Goal: Find specific page/section: Find specific page/section

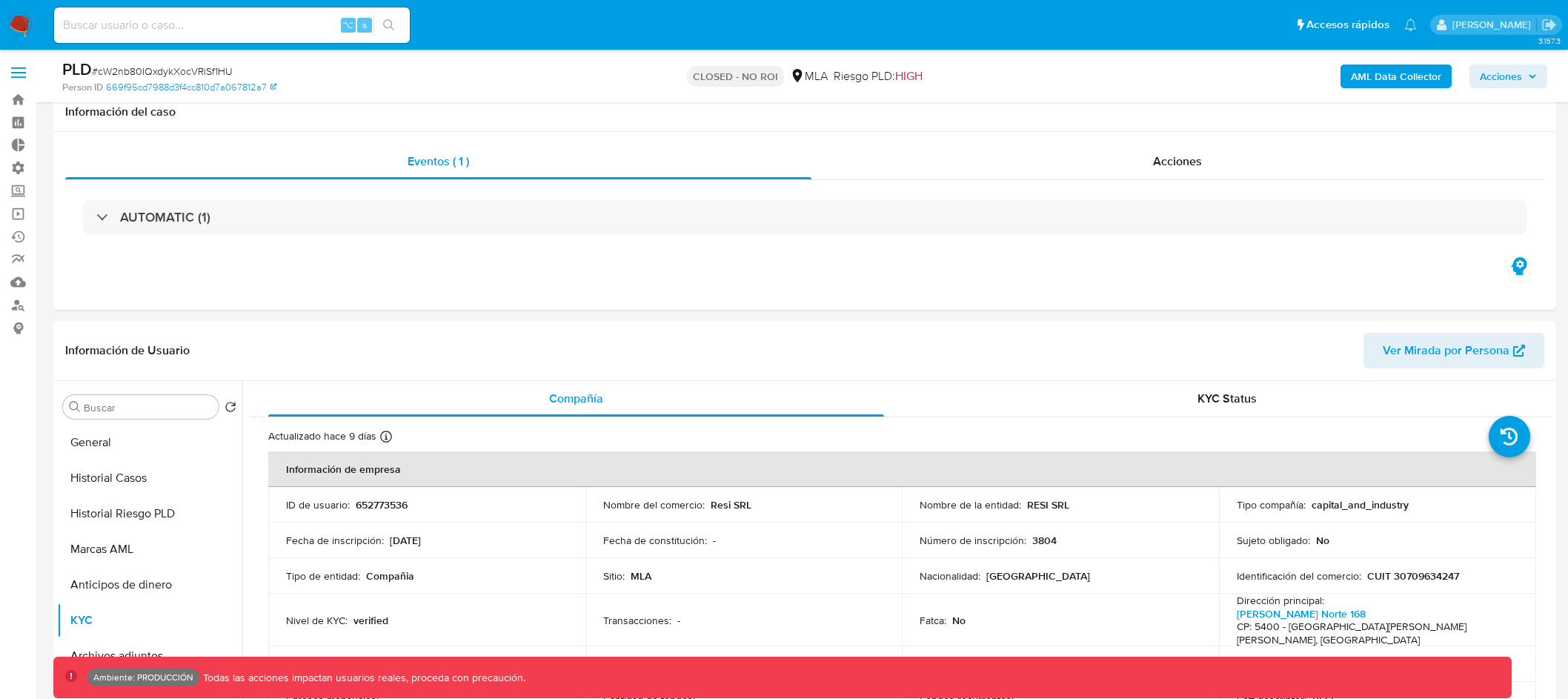
select select "10"
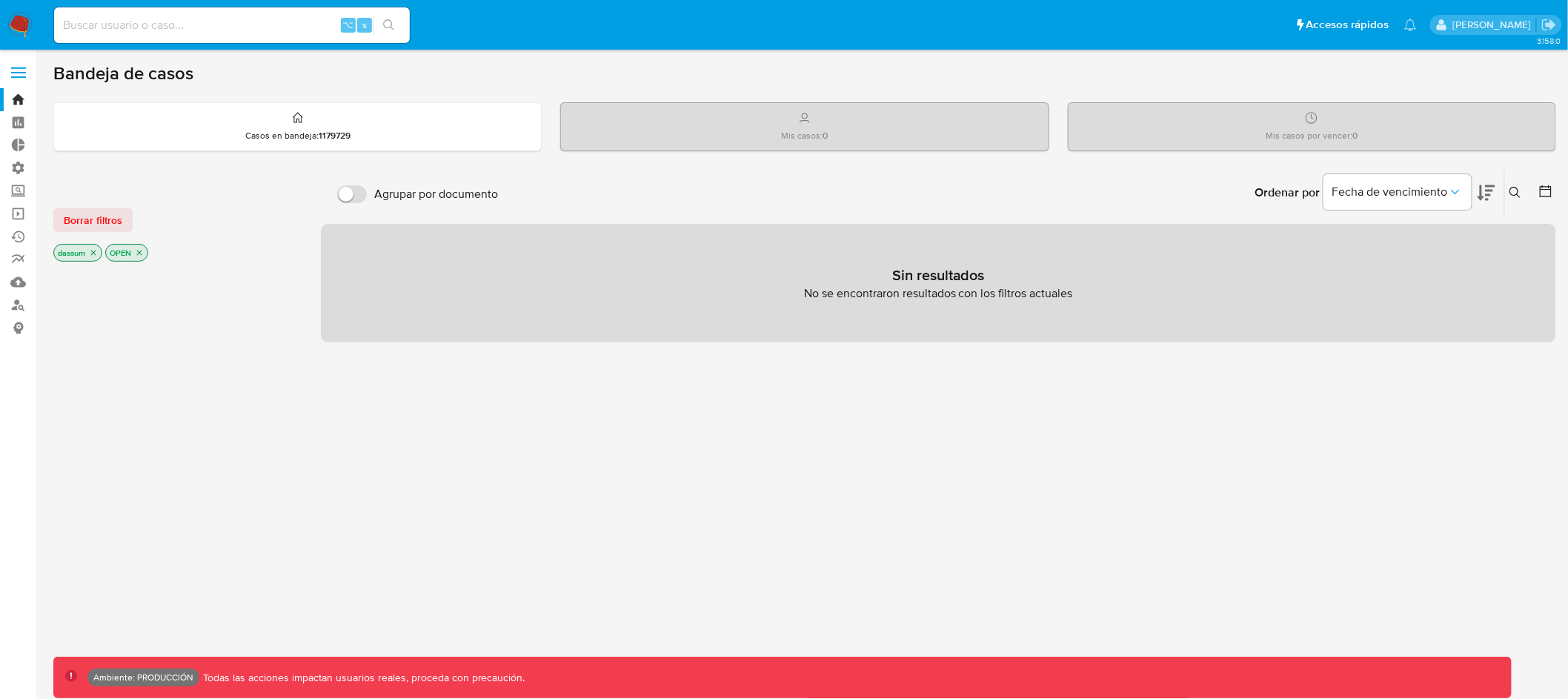
click at [261, 26] on input at bounding box center [231, 25] width 356 height 19
paste input "2352071450"
type input "2352071450"
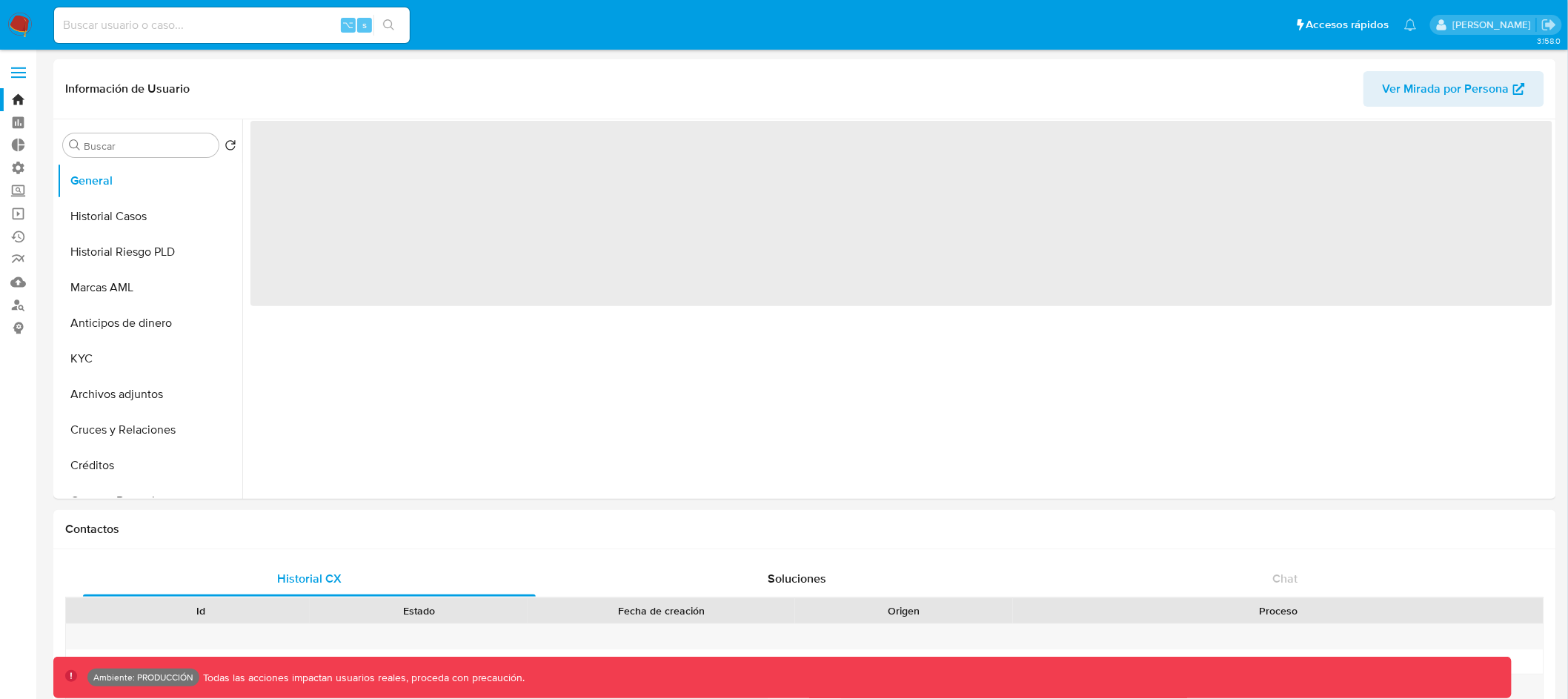
select select "10"
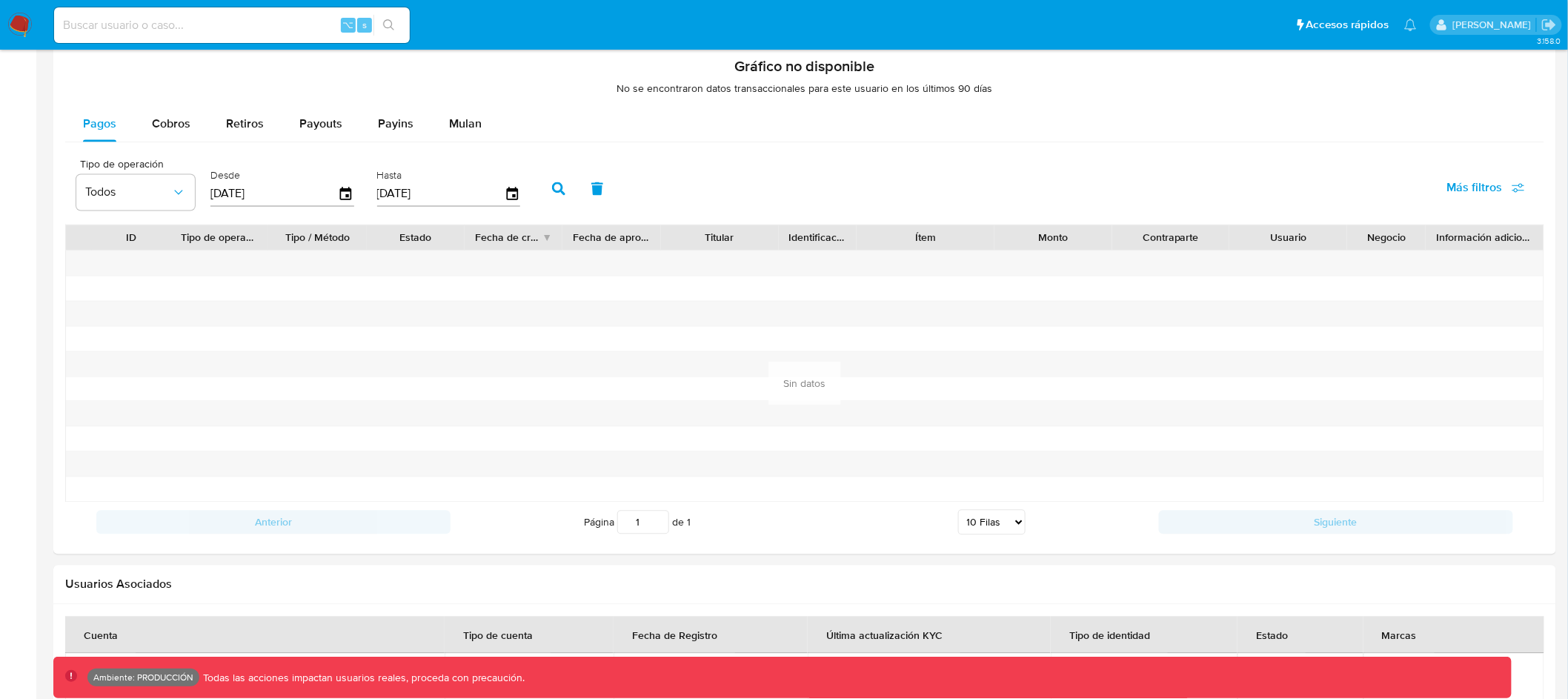
scroll to position [898, 0]
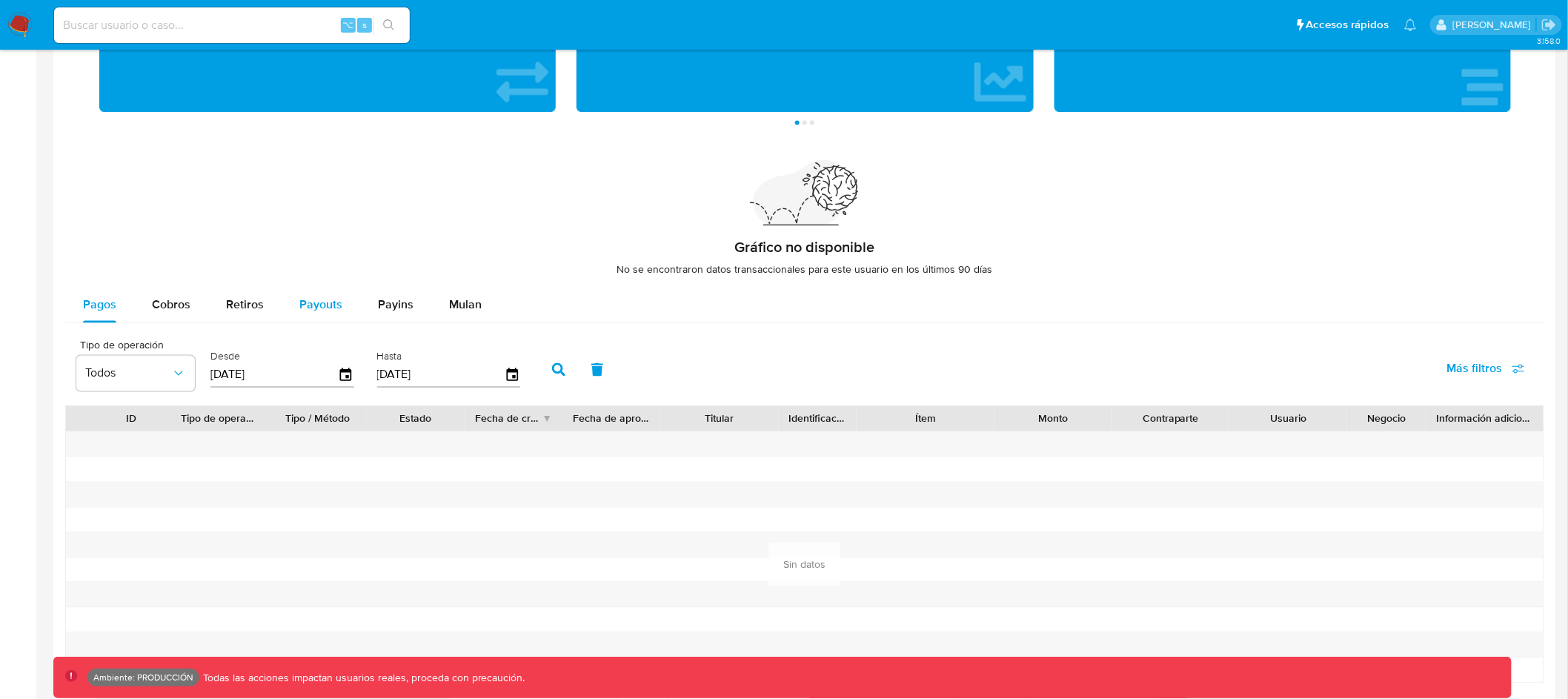
click at [323, 303] on span "Payouts" at bounding box center [320, 305] width 43 height 17
select select "10"
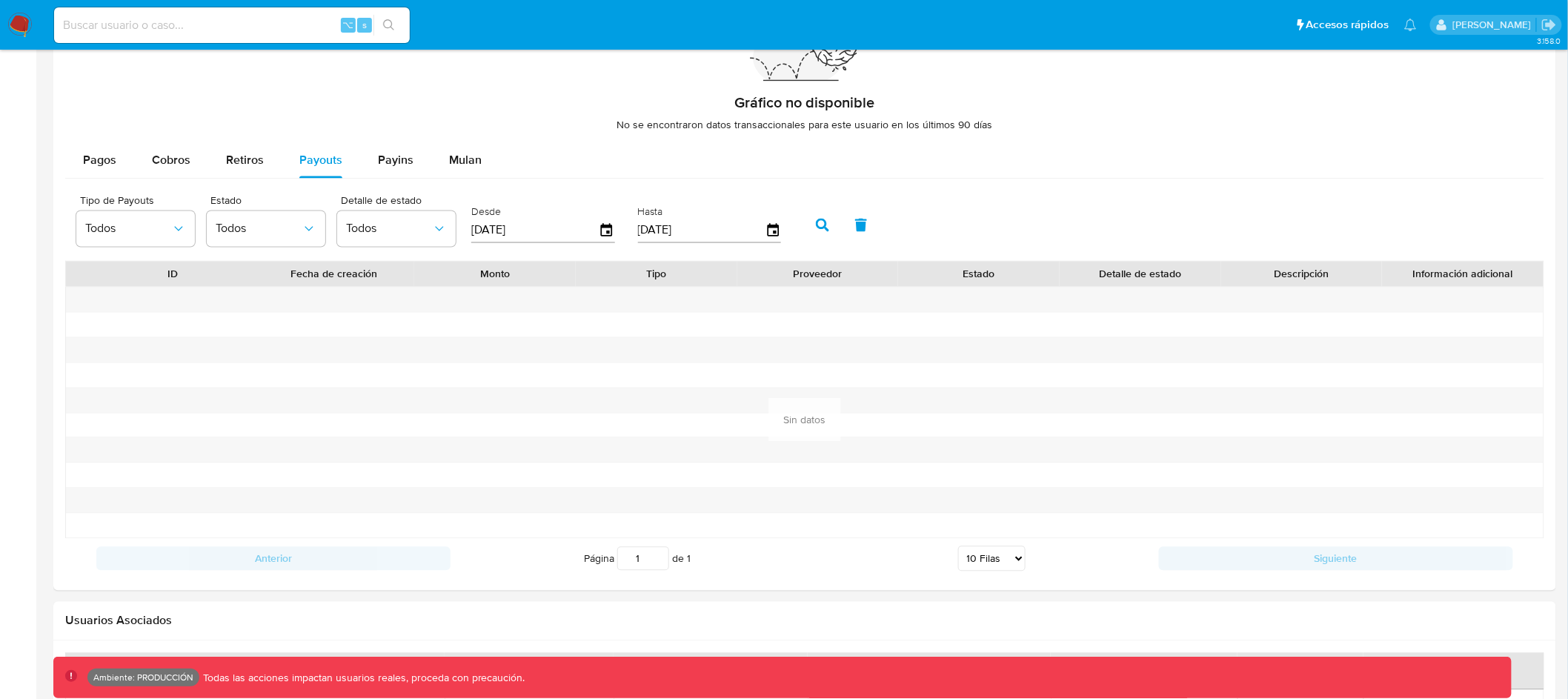
scroll to position [1040, 0]
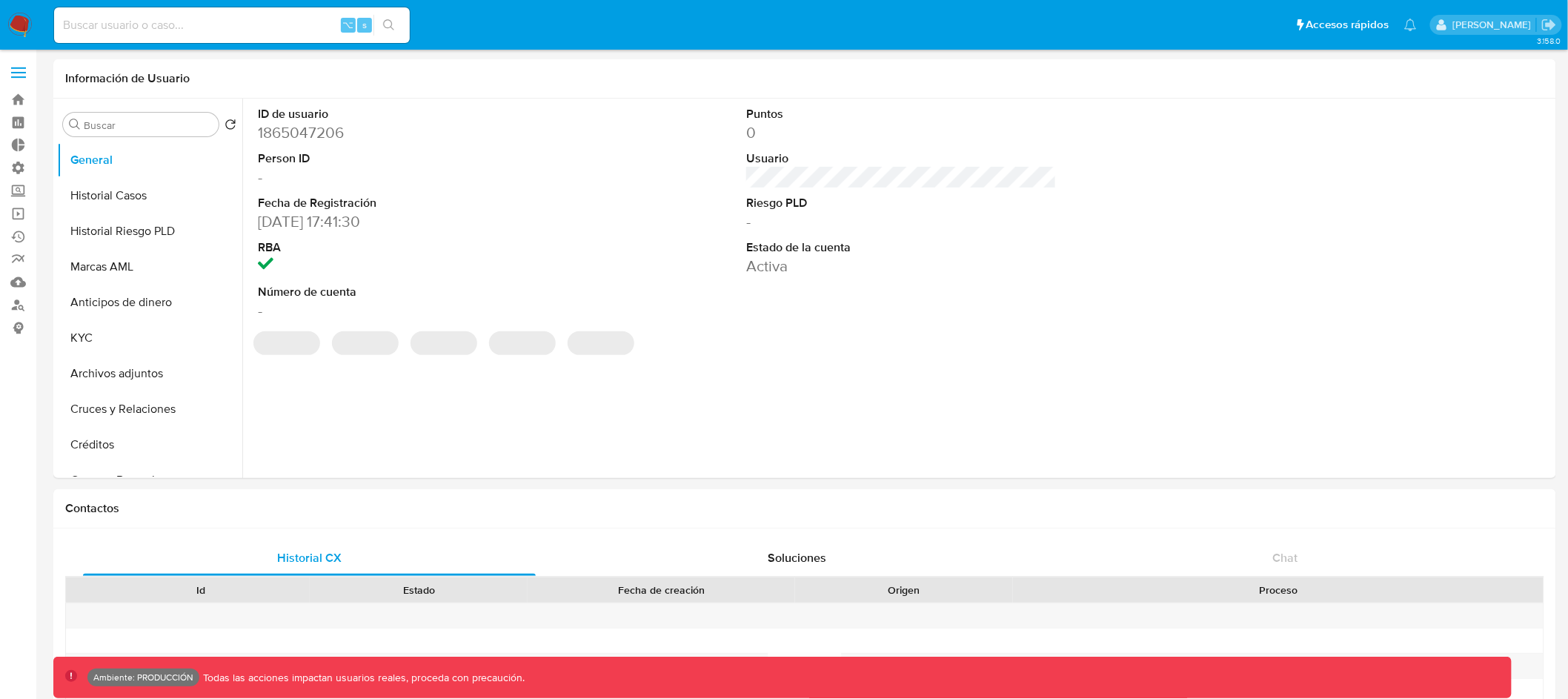
select select "10"
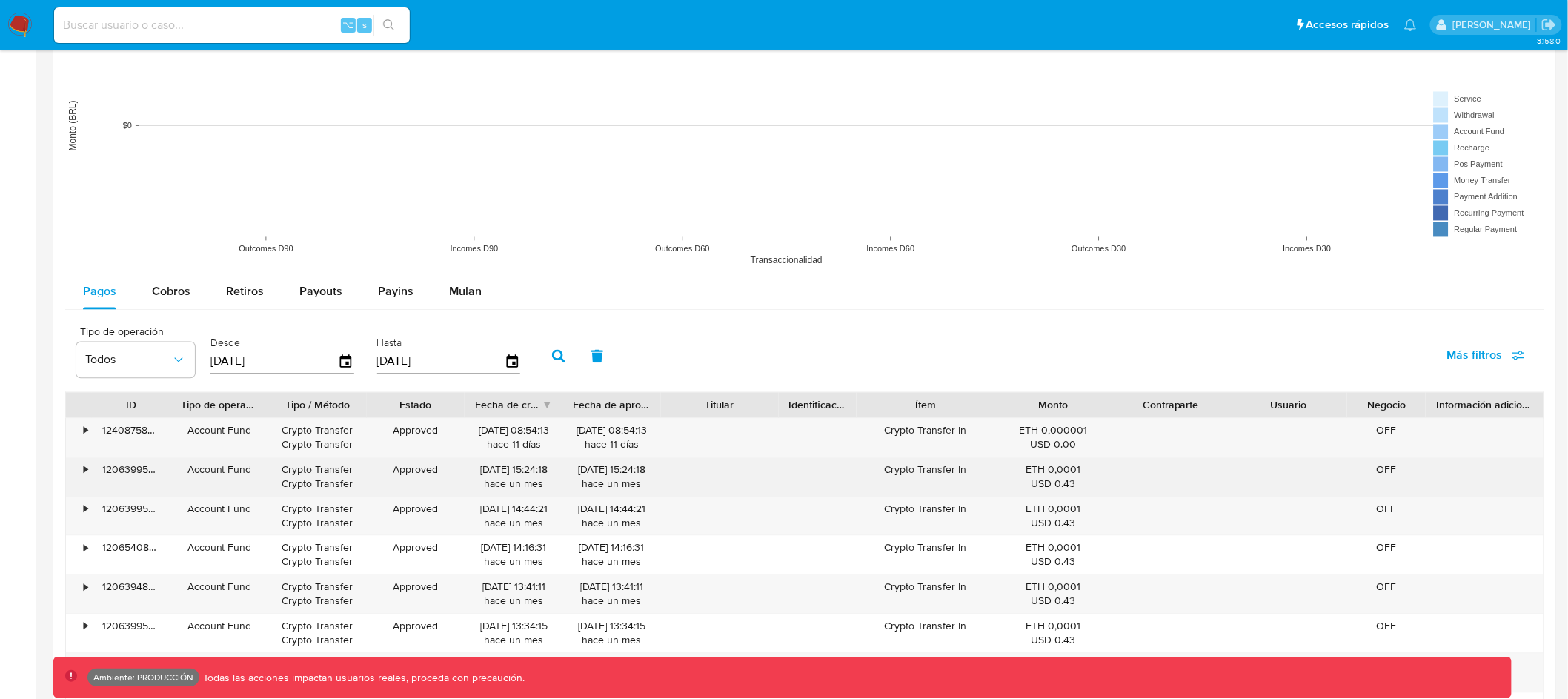
scroll to position [1194, 0]
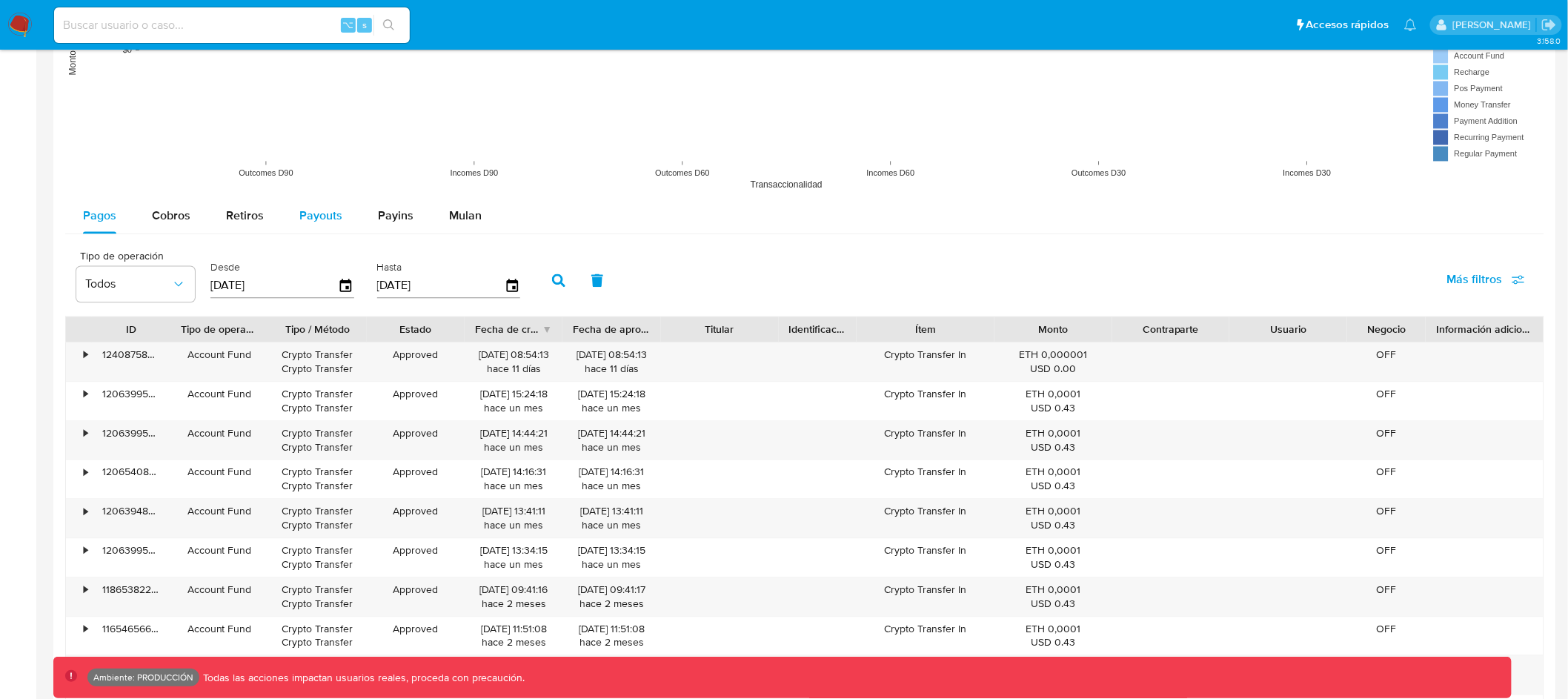
click at [333, 218] on span "Payouts" at bounding box center [320, 216] width 43 height 17
select select "10"
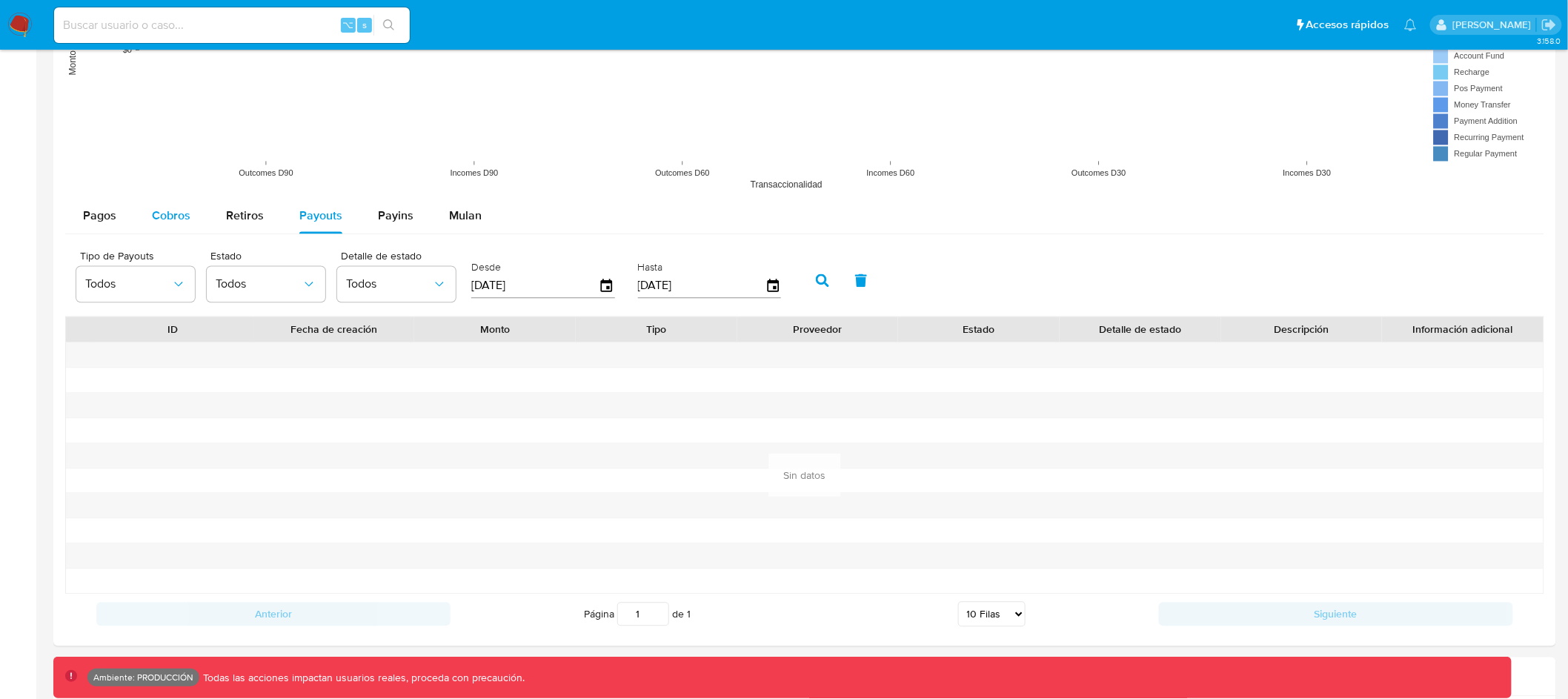
click at [175, 211] on span "Cobros" at bounding box center [171, 216] width 38 height 17
select select "10"
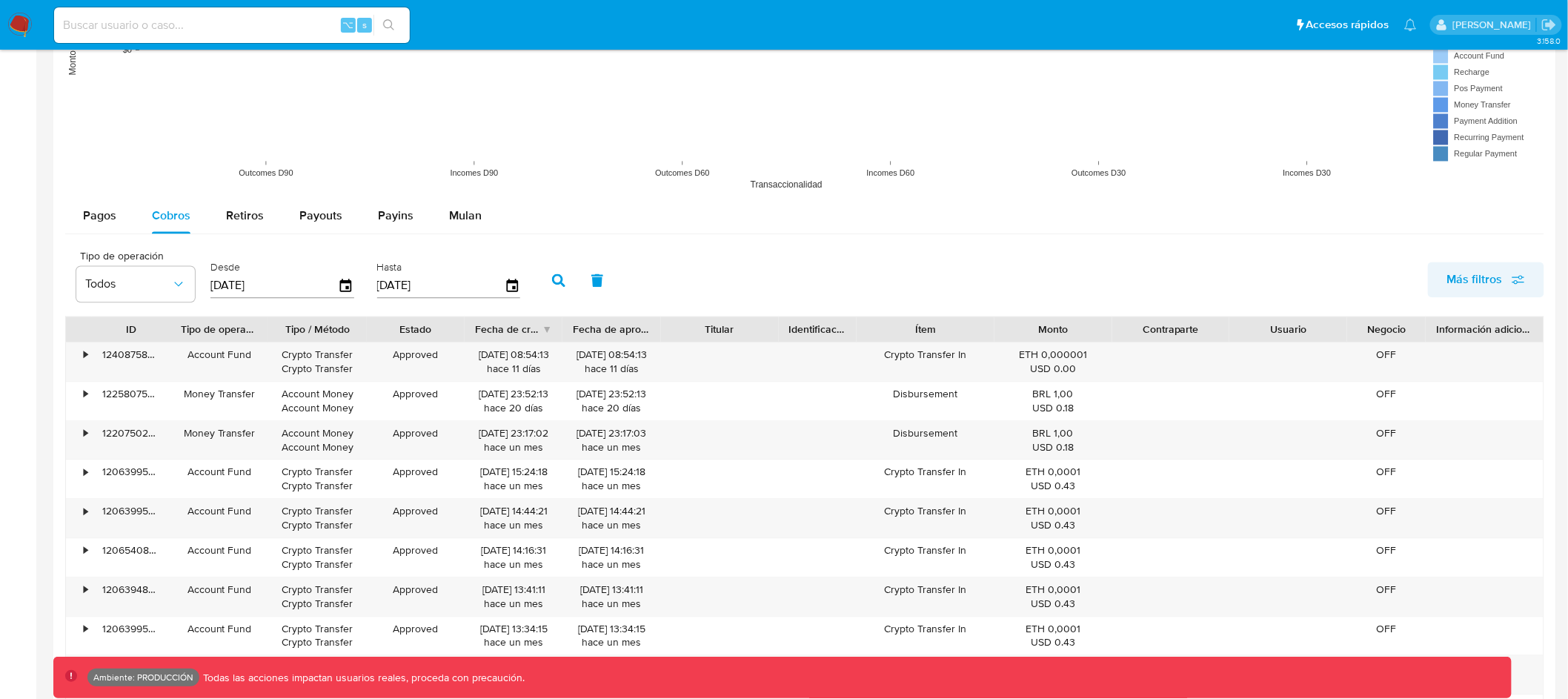
click at [1474, 288] on span "Más filtros" at bounding box center [1475, 279] width 56 height 36
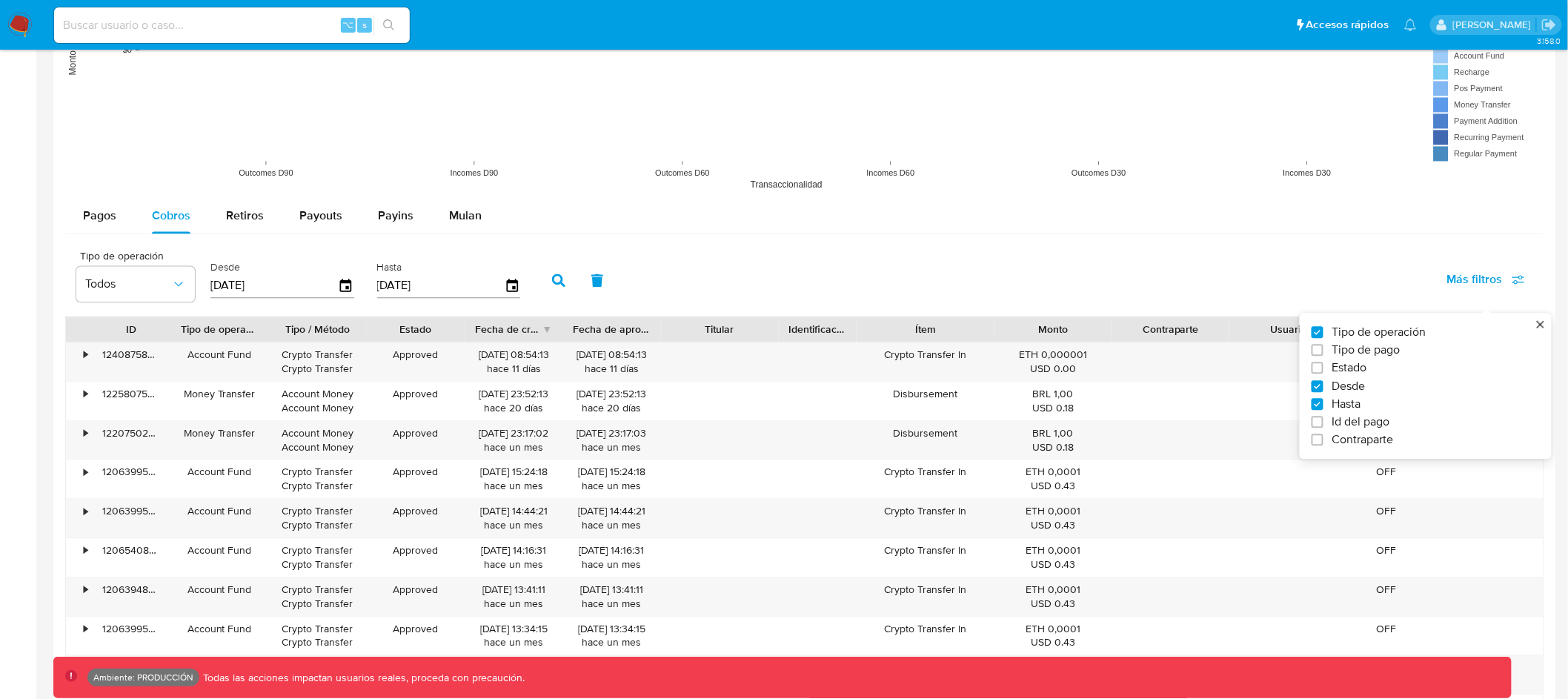
click at [1356, 419] on span "Id del pago" at bounding box center [1361, 421] width 57 height 15
click at [1324, 419] on input "Id del pago" at bounding box center [1318, 422] width 12 height 12
checkbox input "true"
click at [609, 280] on input "number" at bounding box center [611, 284] width 145 height 19
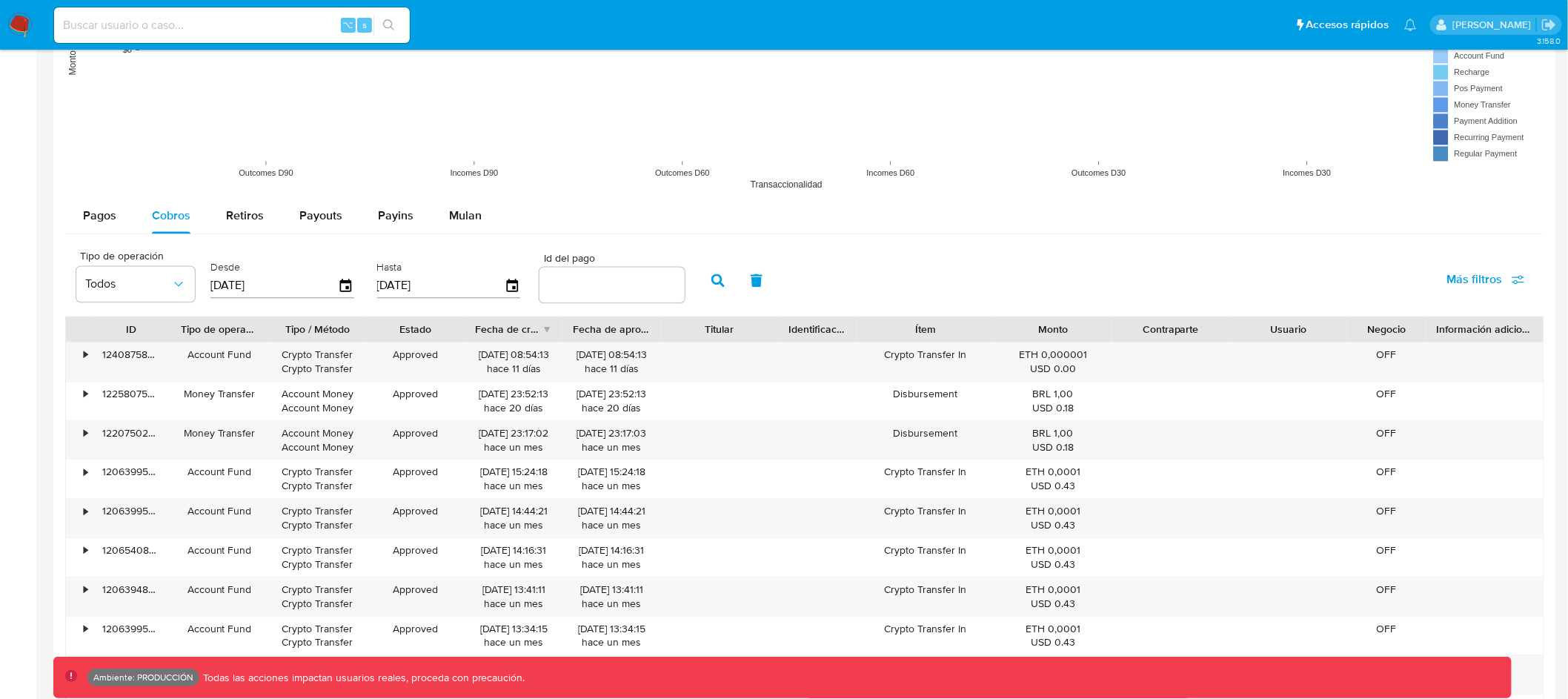
click at [569, 291] on input "number" at bounding box center [611, 284] width 145 height 19
paste input "120646932310"
type input "120646932310"
click at [711, 281] on icon "button" at bounding box center [717, 279] width 13 height 13
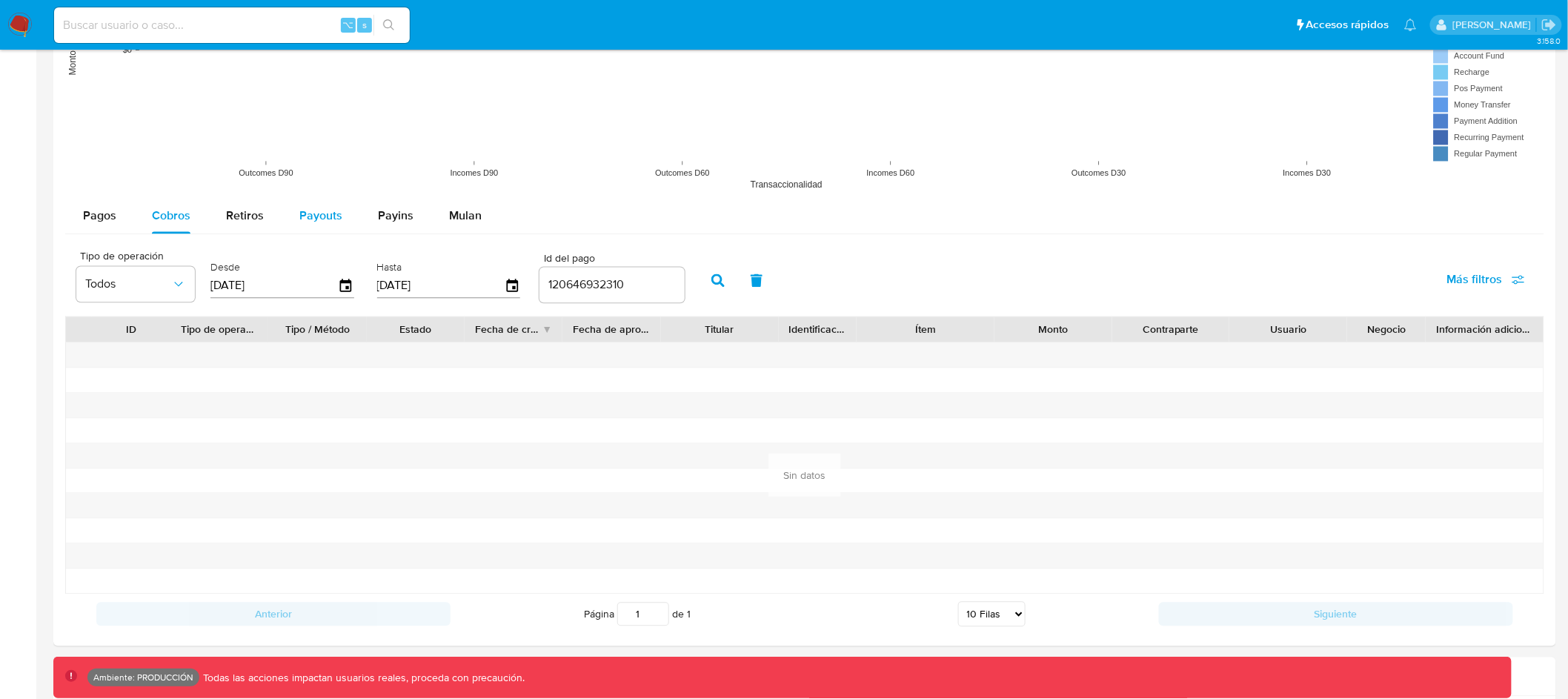
click at [325, 213] on span "Payouts" at bounding box center [320, 216] width 43 height 17
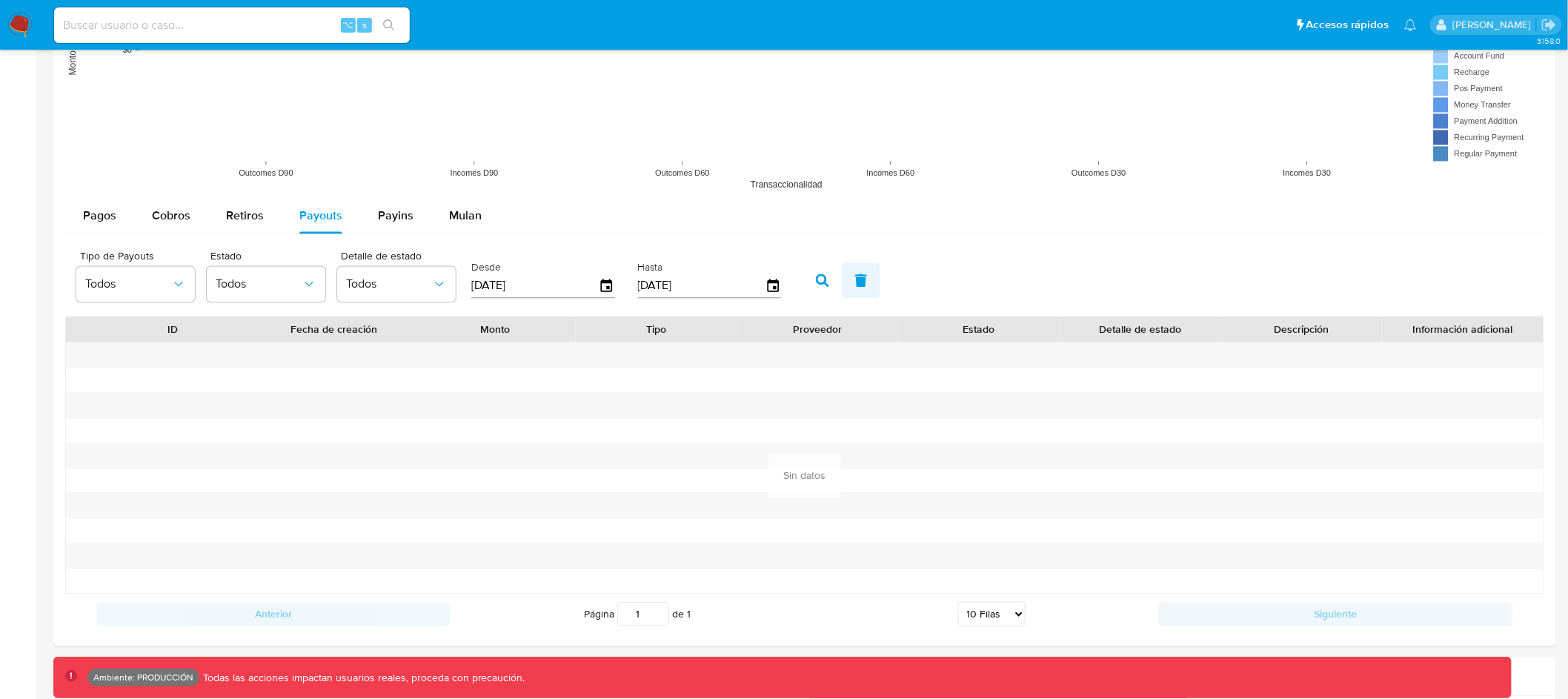
click at [855, 278] on icon "button" at bounding box center [861, 279] width 12 height 13
click at [608, 286] on icon "button" at bounding box center [607, 286] width 26 height 26
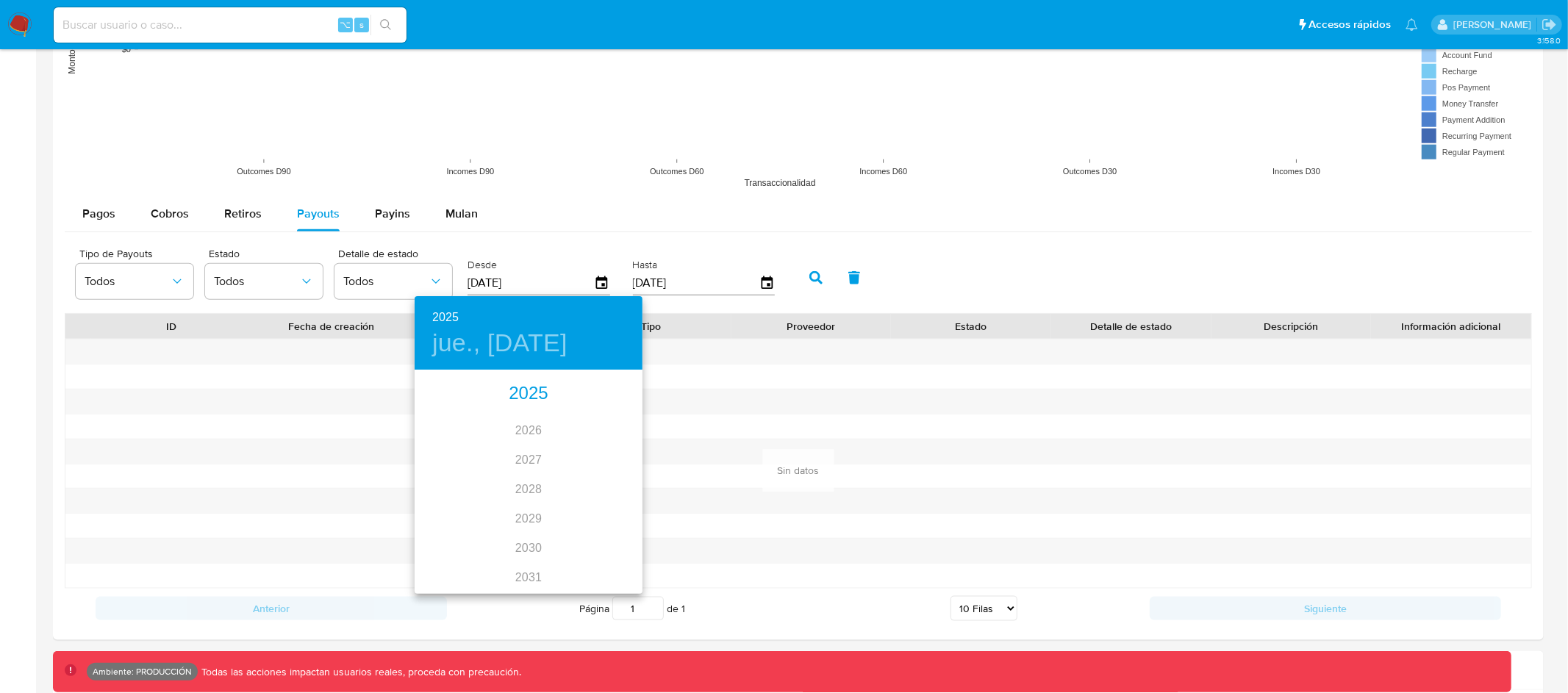
click at [528, 395] on div "2025" at bounding box center [529, 394] width 228 height 29
click at [524, 447] on div "may." at bounding box center [528, 454] width 76 height 55
click at [530, 445] on p "1" at bounding box center [528, 446] width 6 height 15
type input "01/05/2025"
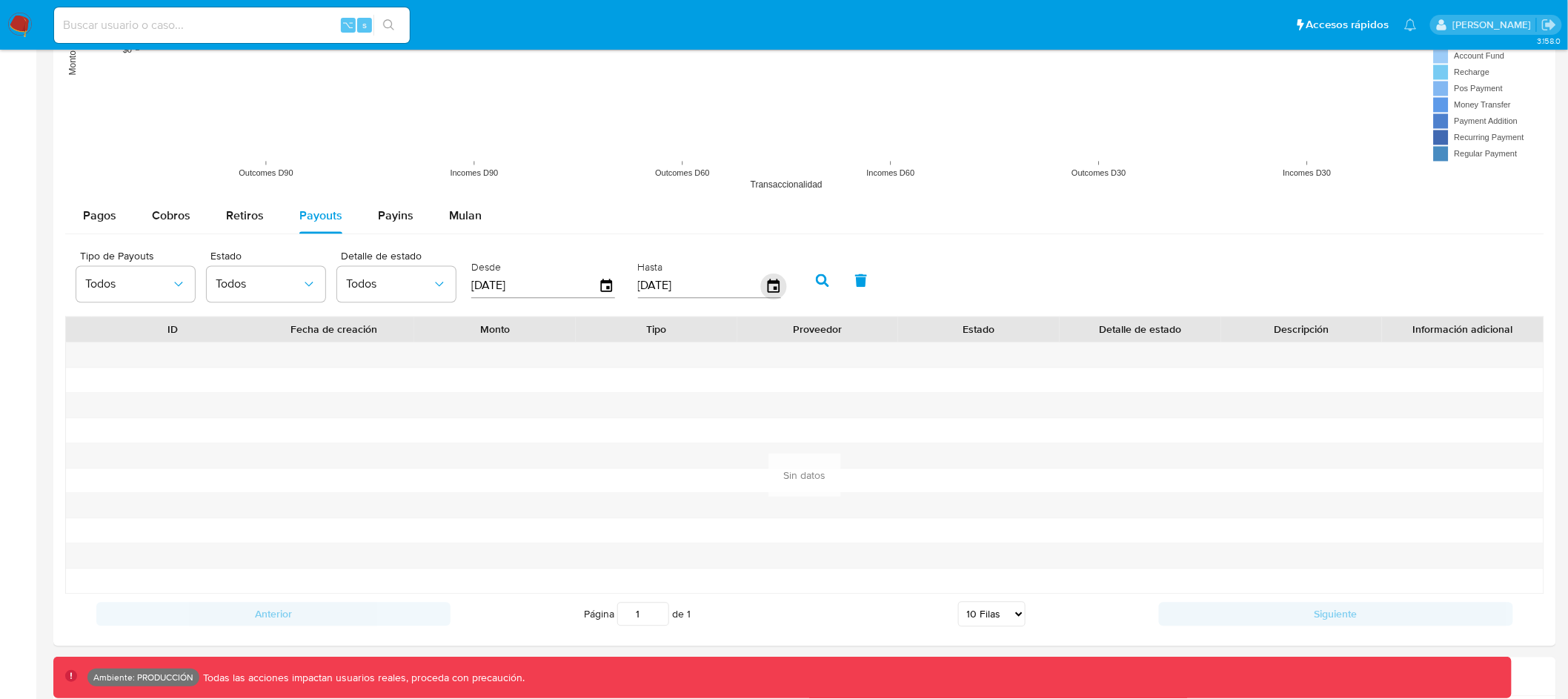
click at [761, 284] on icon "button" at bounding box center [773, 286] width 26 height 26
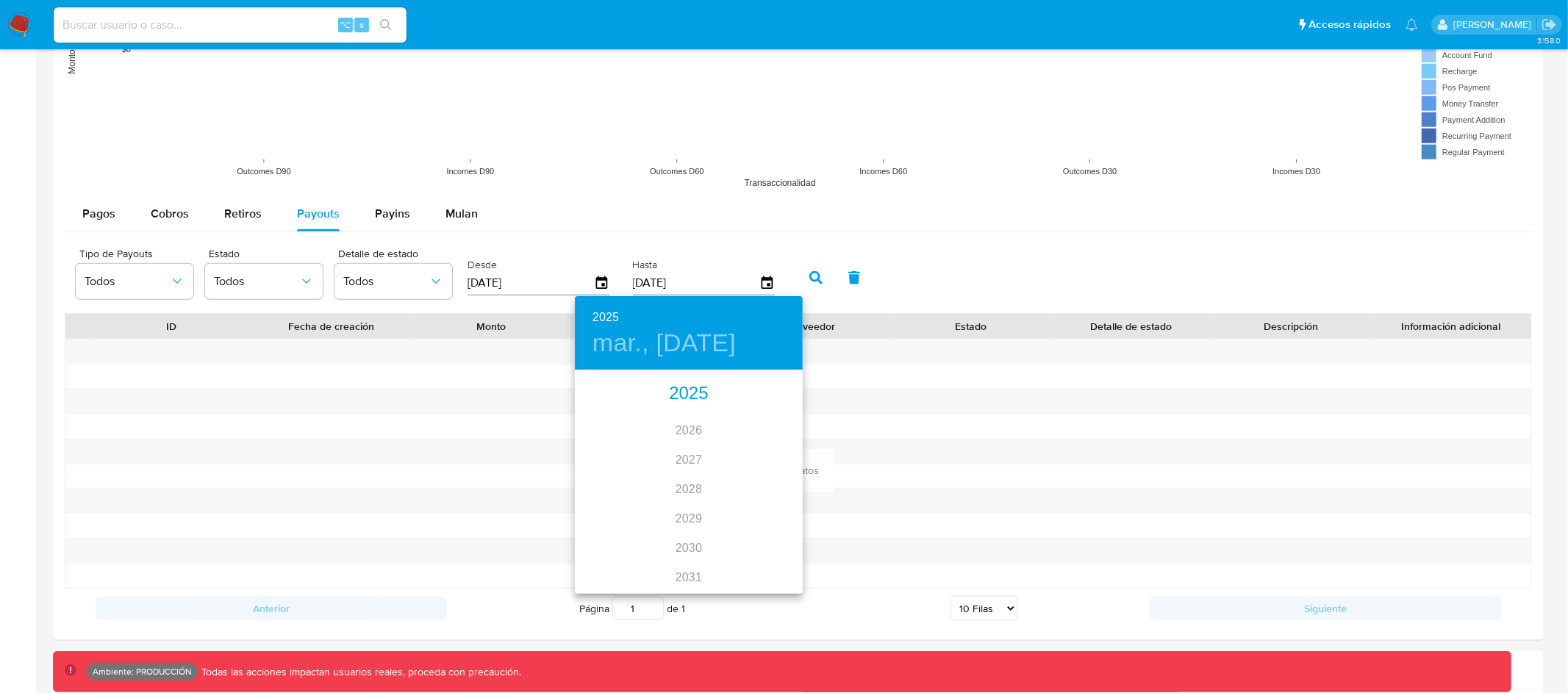
click at [684, 391] on div "2025" at bounding box center [688, 394] width 228 height 29
click at [686, 454] on div "may." at bounding box center [688, 454] width 76 height 55
click at [749, 555] on p "31" at bounding box center [748, 553] width 12 height 15
type input "31/05/2025"
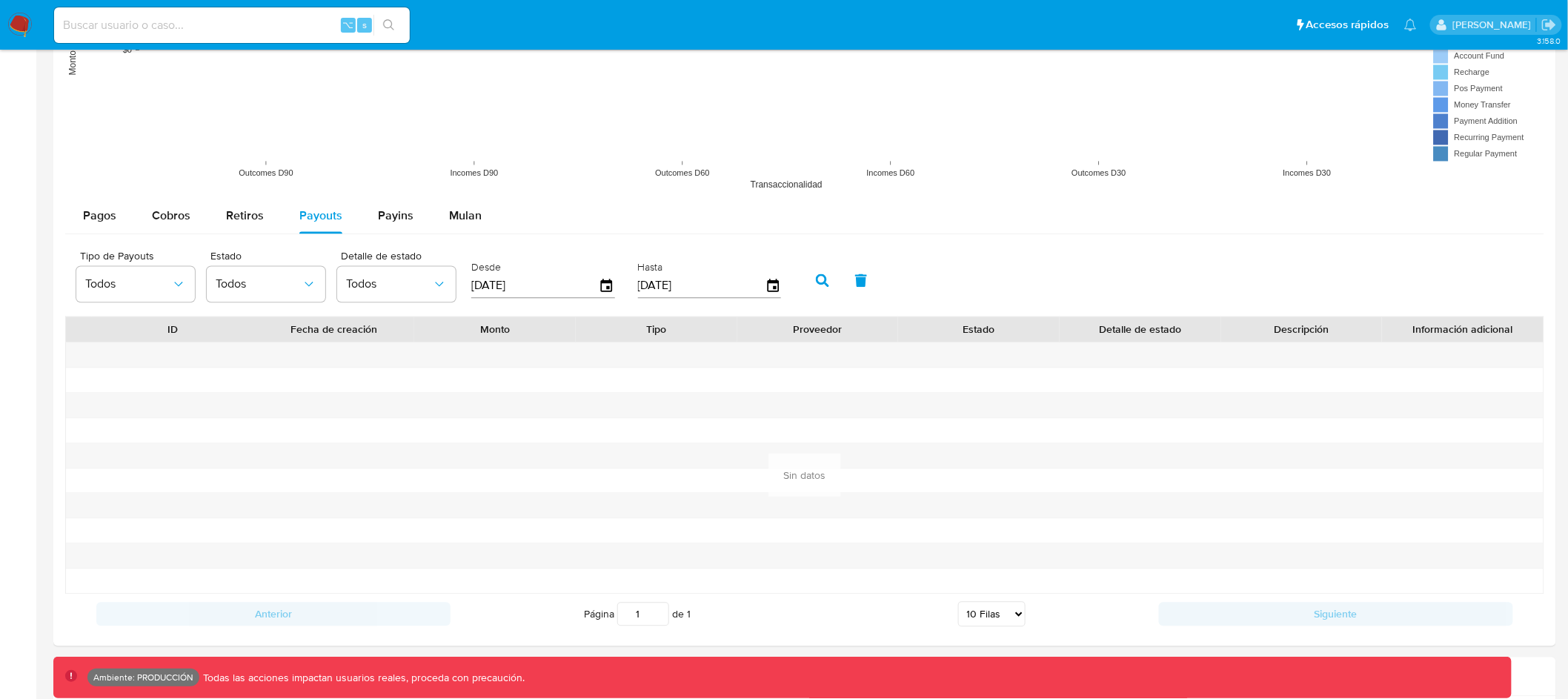
click at [816, 283] on icon "button" at bounding box center [822, 279] width 13 height 13
click at [171, 221] on span "Cobros" at bounding box center [171, 216] width 38 height 17
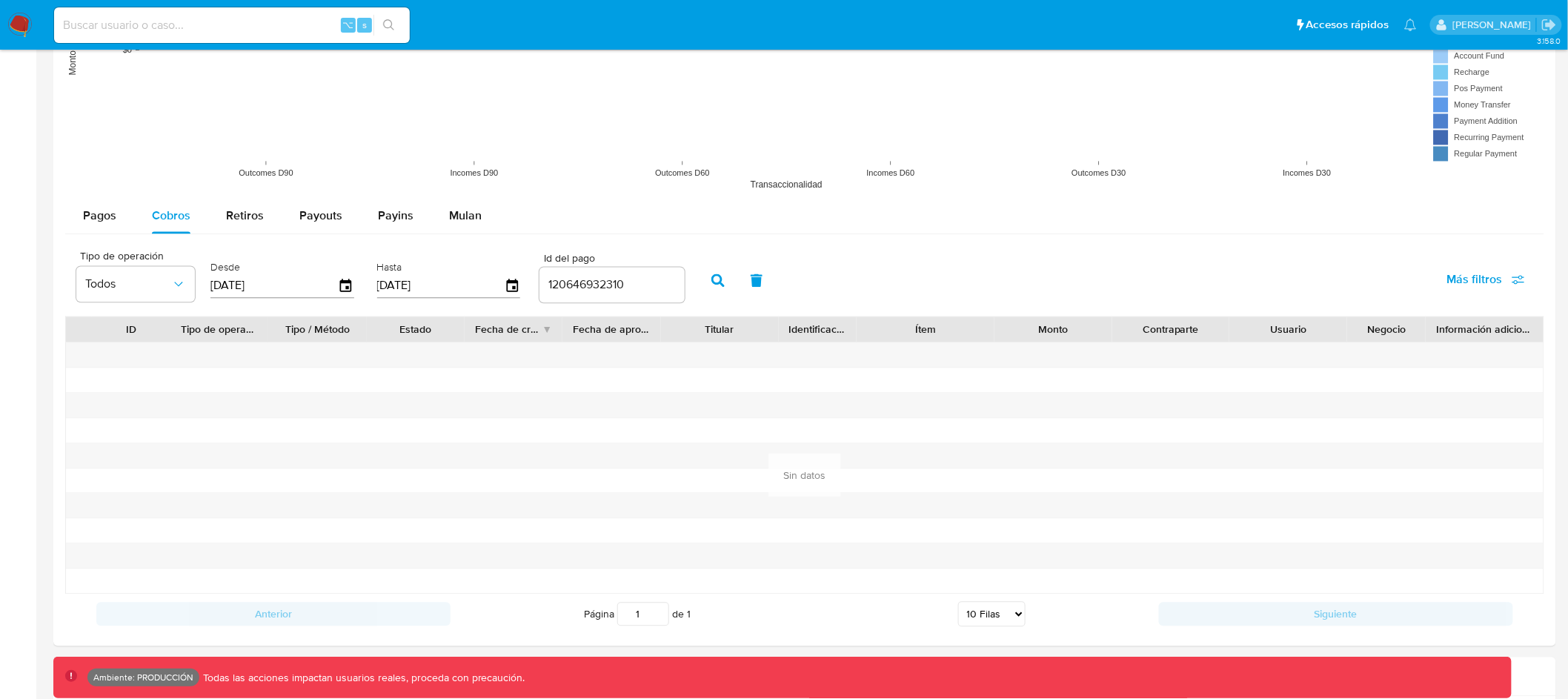
click at [258, 282] on input "[DATE]" at bounding box center [274, 284] width 128 height 23
click at [751, 282] on icon "button" at bounding box center [757, 279] width 12 height 13
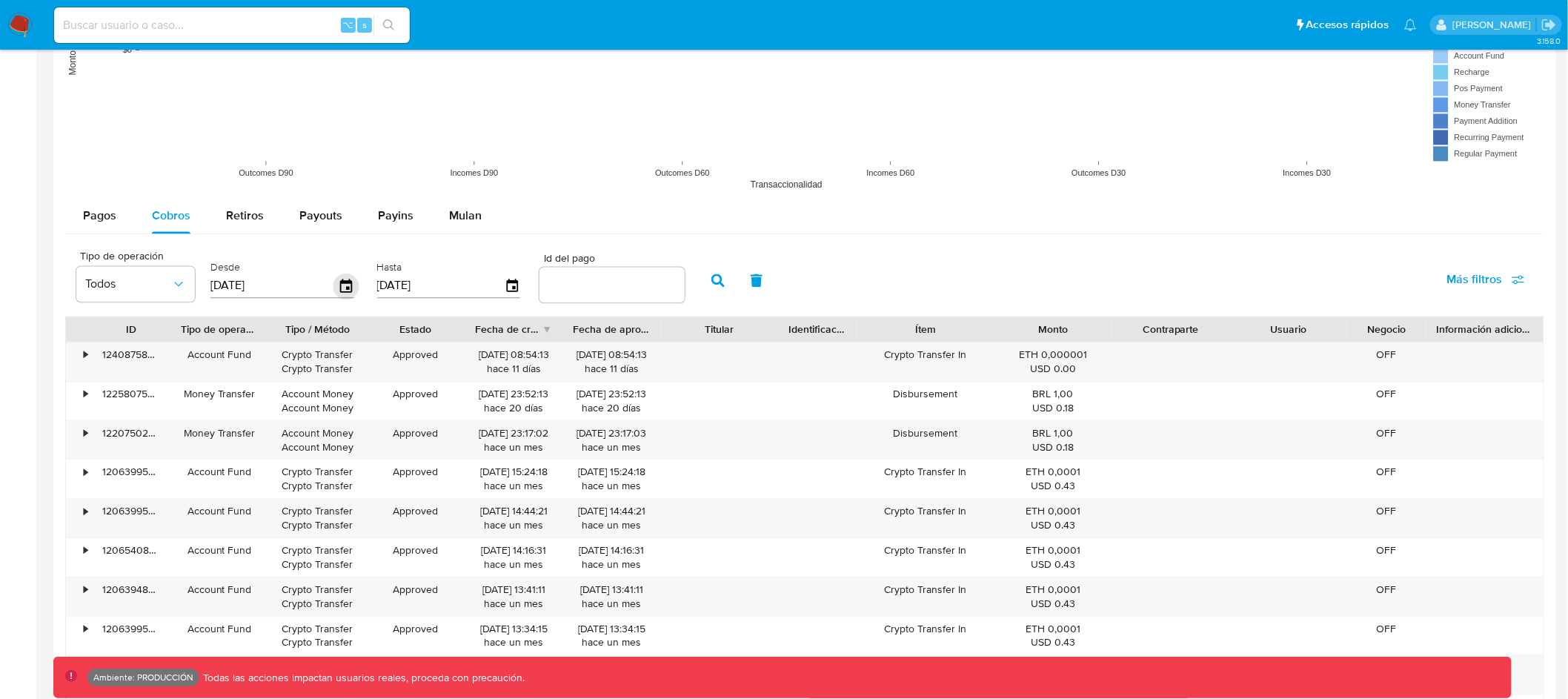
click at [343, 287] on icon "button" at bounding box center [346, 284] width 12 height 13
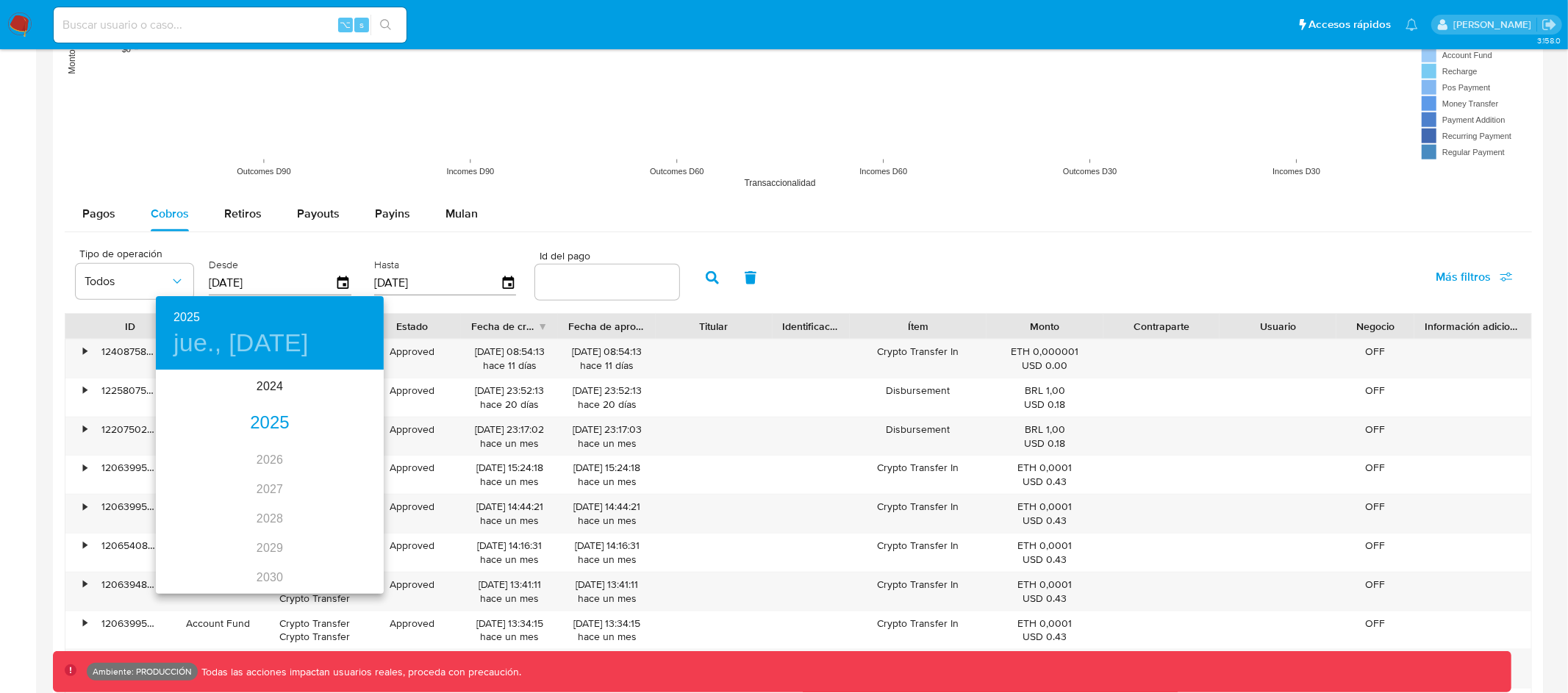
click at [267, 418] on div "2025" at bounding box center [270, 423] width 228 height 29
click at [271, 456] on div "may." at bounding box center [269, 454] width 76 height 55
click at [267, 448] on p "1" at bounding box center [269, 446] width 6 height 15
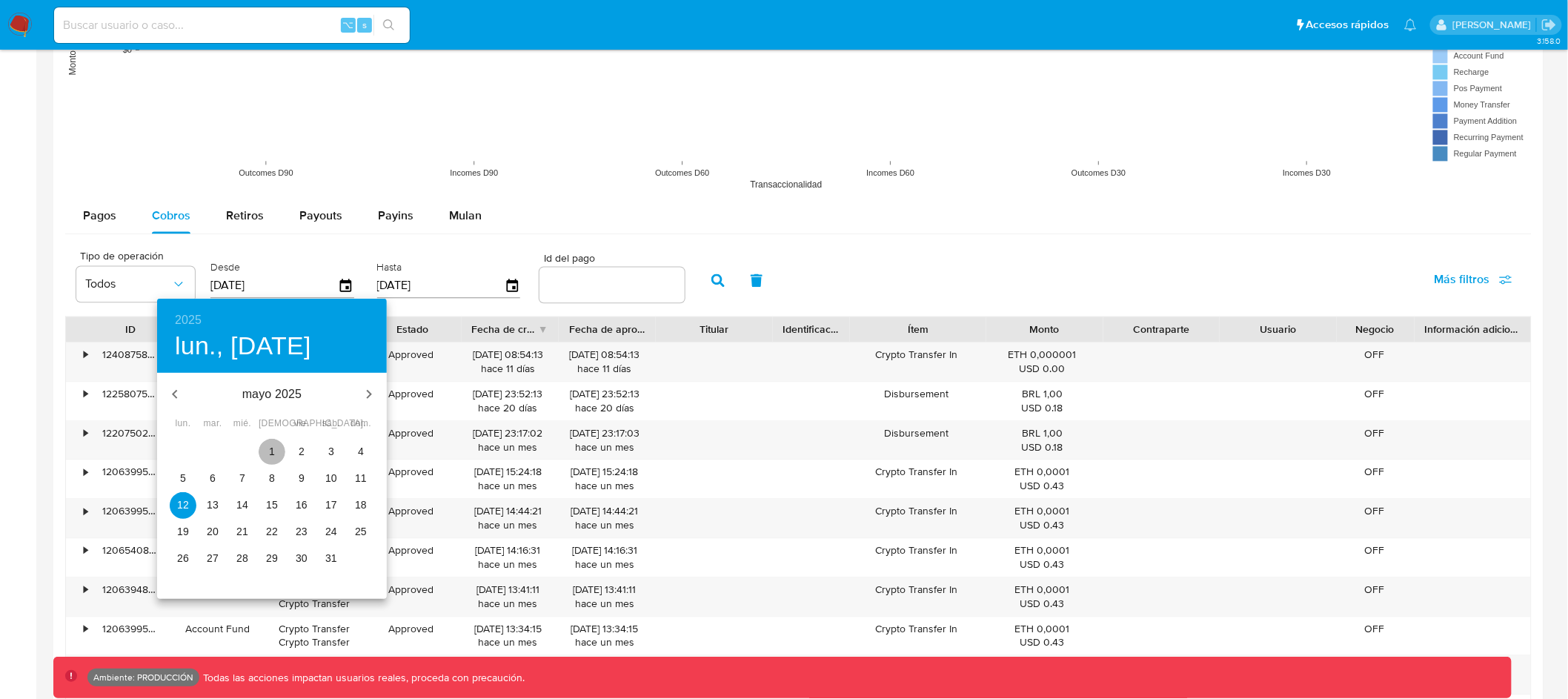
type input "01/05/2025"
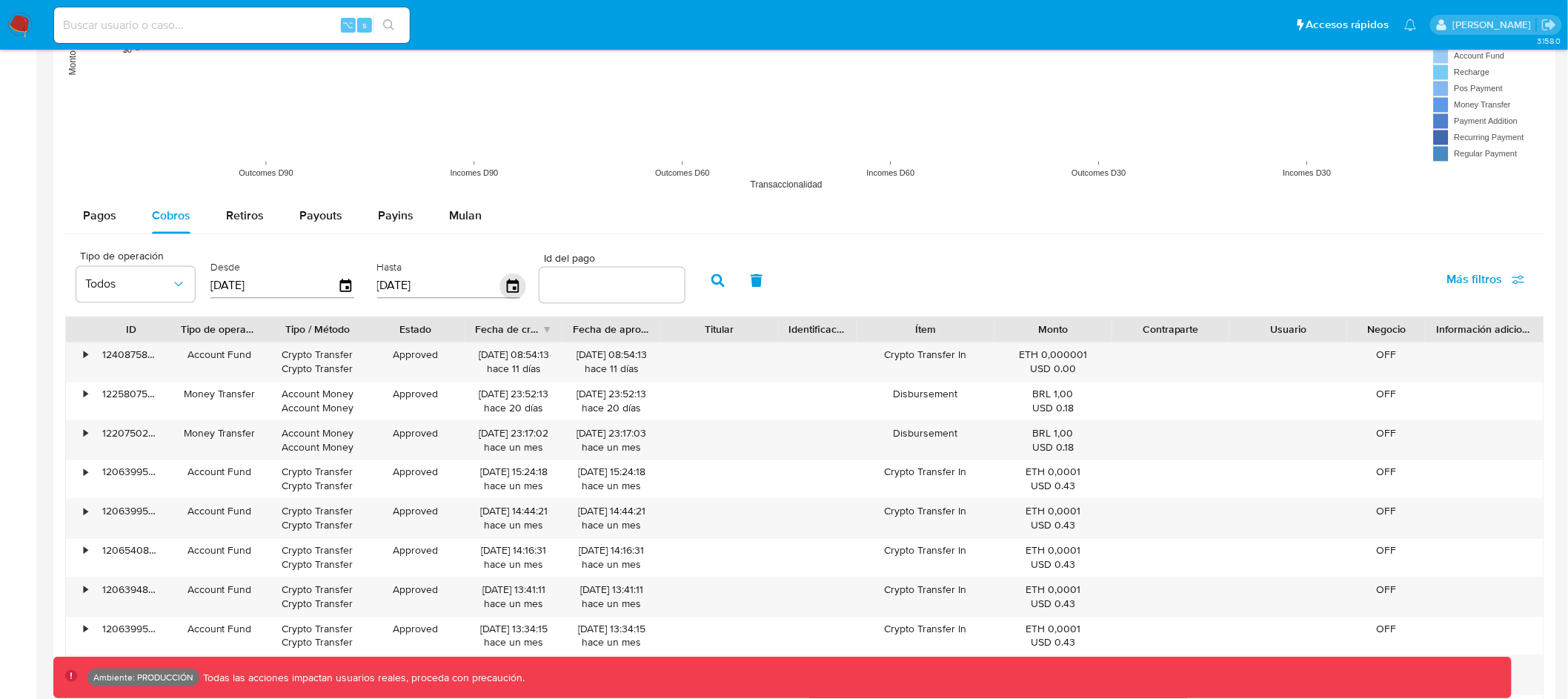
click at [499, 284] on icon "button" at bounding box center [512, 286] width 26 height 26
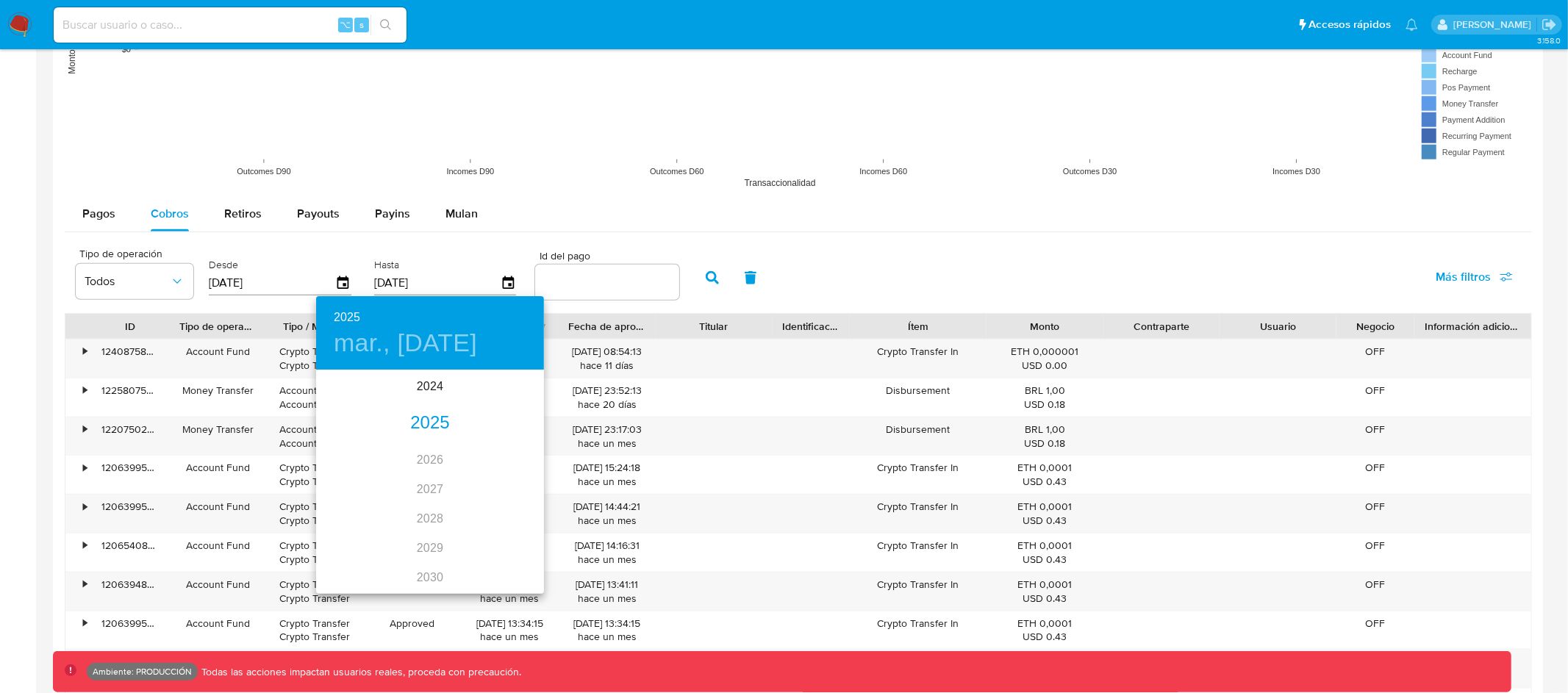
click at [430, 415] on div "2025" at bounding box center [430, 423] width 228 height 29
click at [428, 446] on div "may." at bounding box center [430, 454] width 76 height 55
click at [489, 553] on p "31" at bounding box center [489, 553] width 12 height 15
type input "31/05/2025"
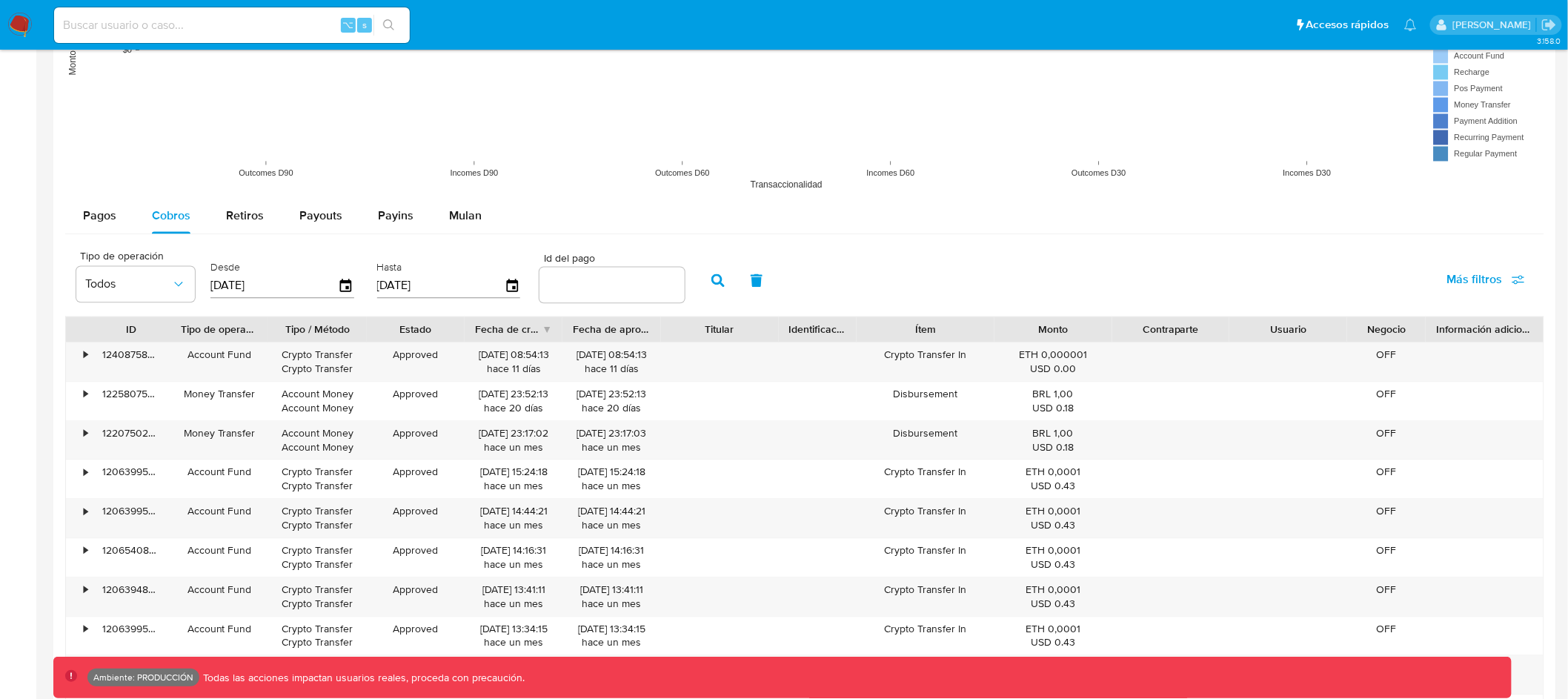
click at [711, 280] on icon "button" at bounding box center [717, 279] width 13 height 13
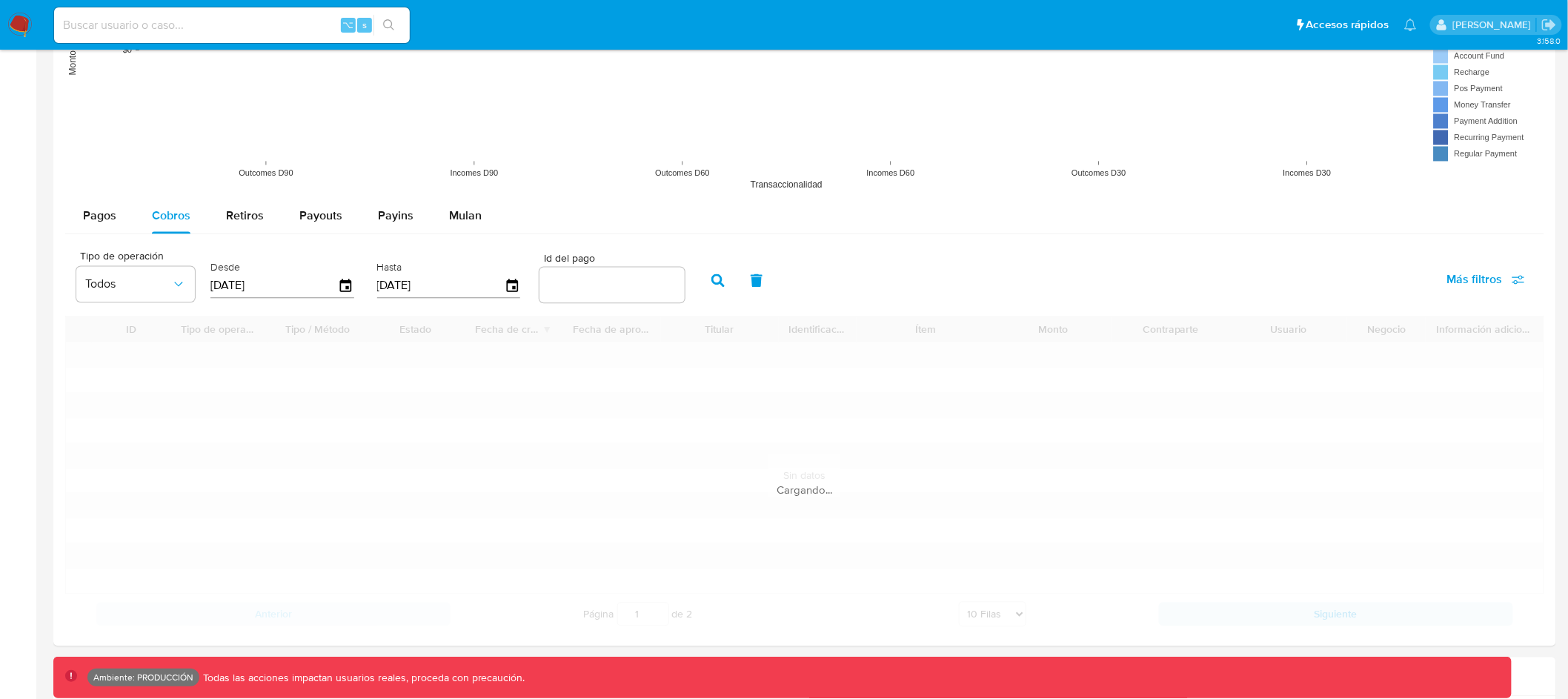
scroll to position [1193, 0]
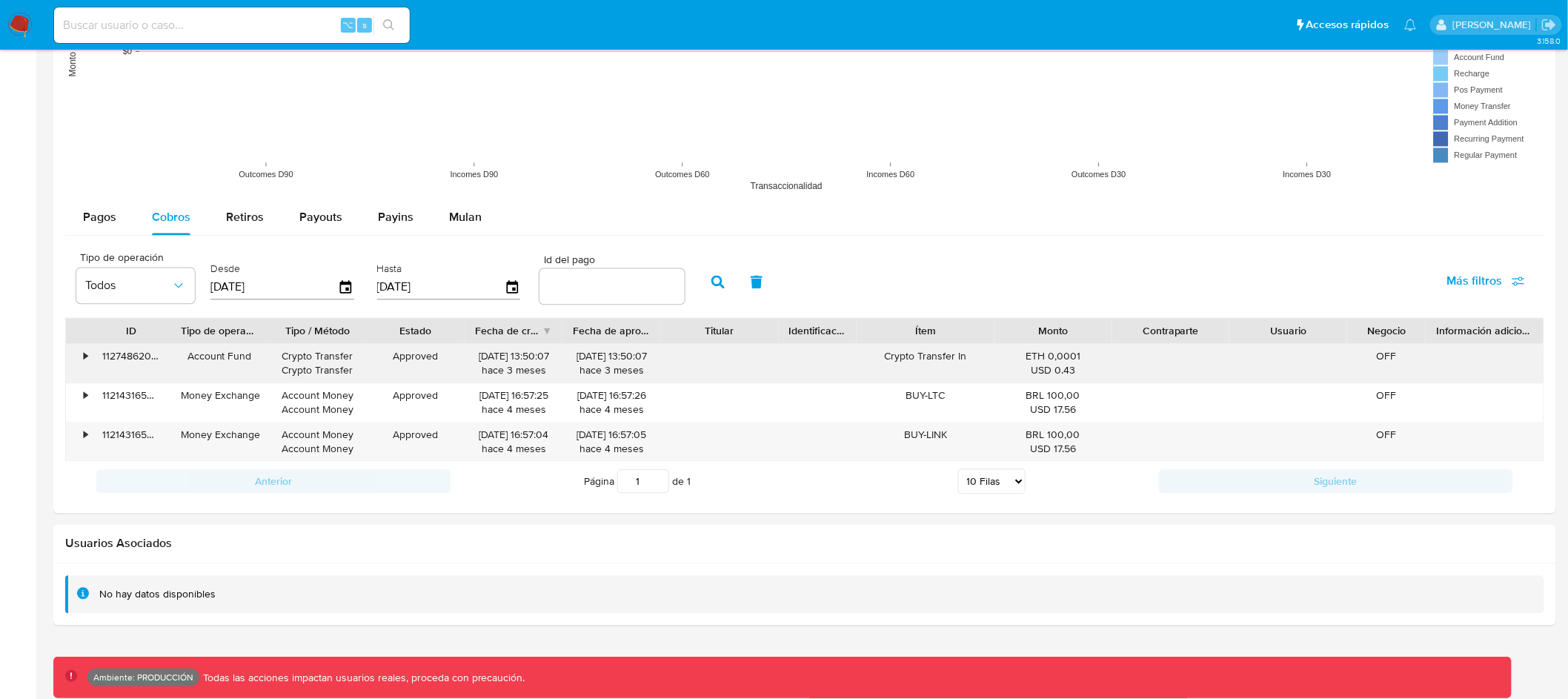
click at [88, 358] on div "•" at bounding box center [79, 363] width 26 height 38
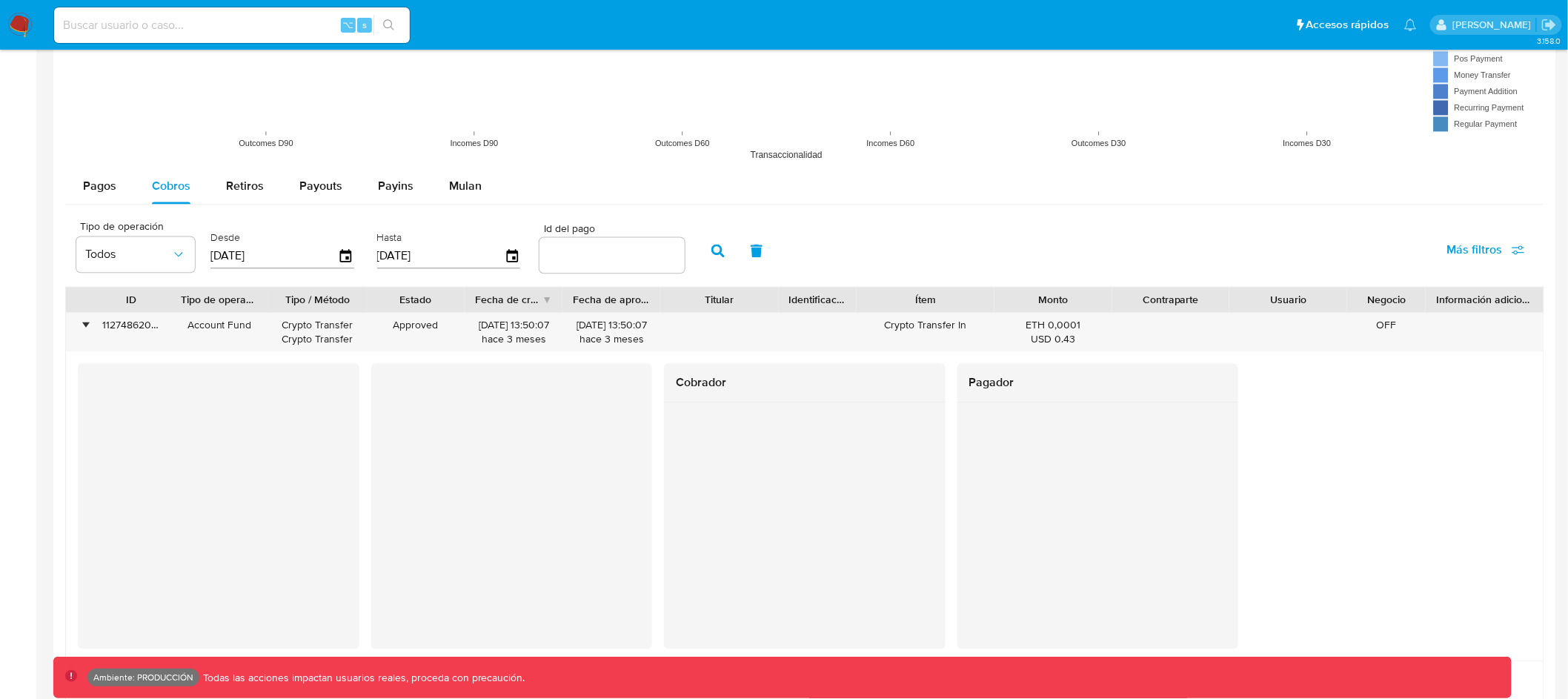
scroll to position [1221, 0]
click at [288, 16] on input at bounding box center [231, 25] width 356 height 19
paste input "2352071450"
type input "2352071450"
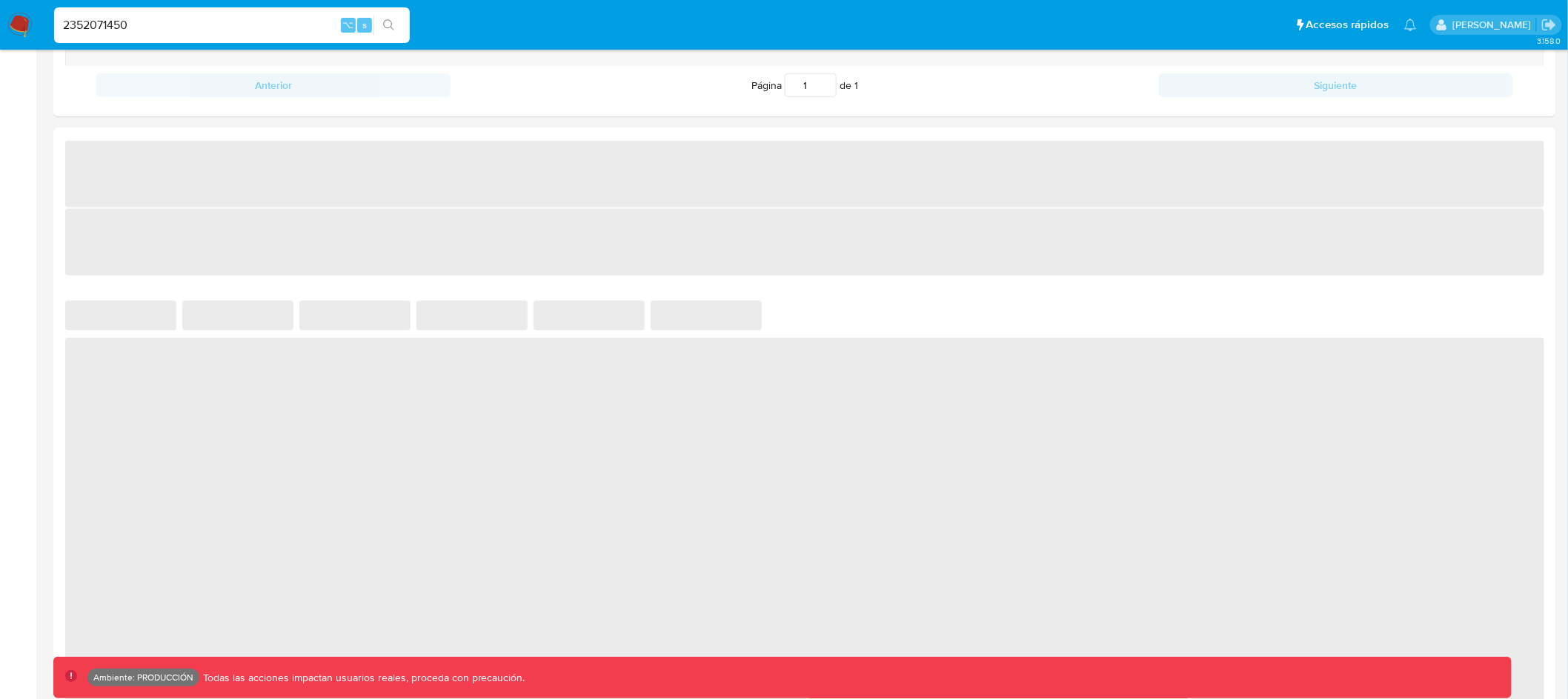
scroll to position [716, 0]
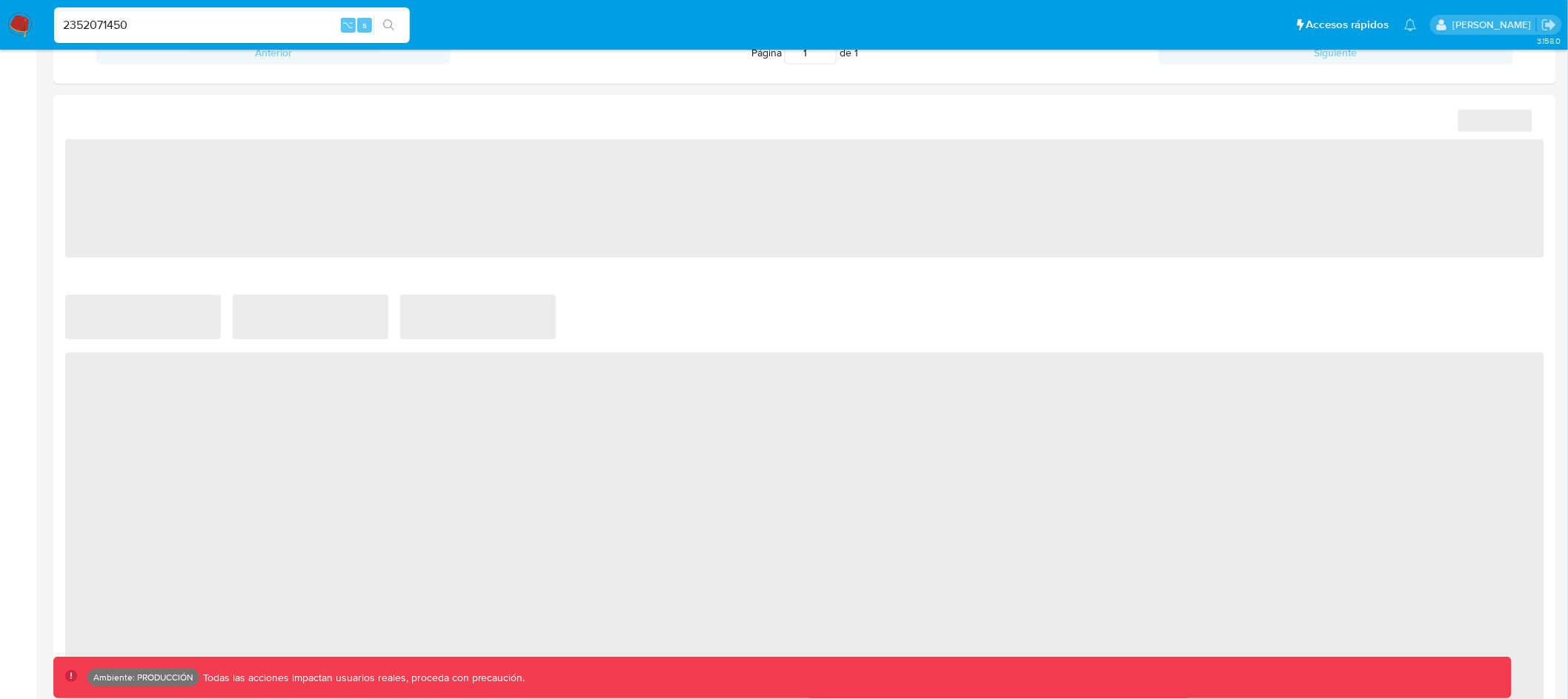
select select "10"
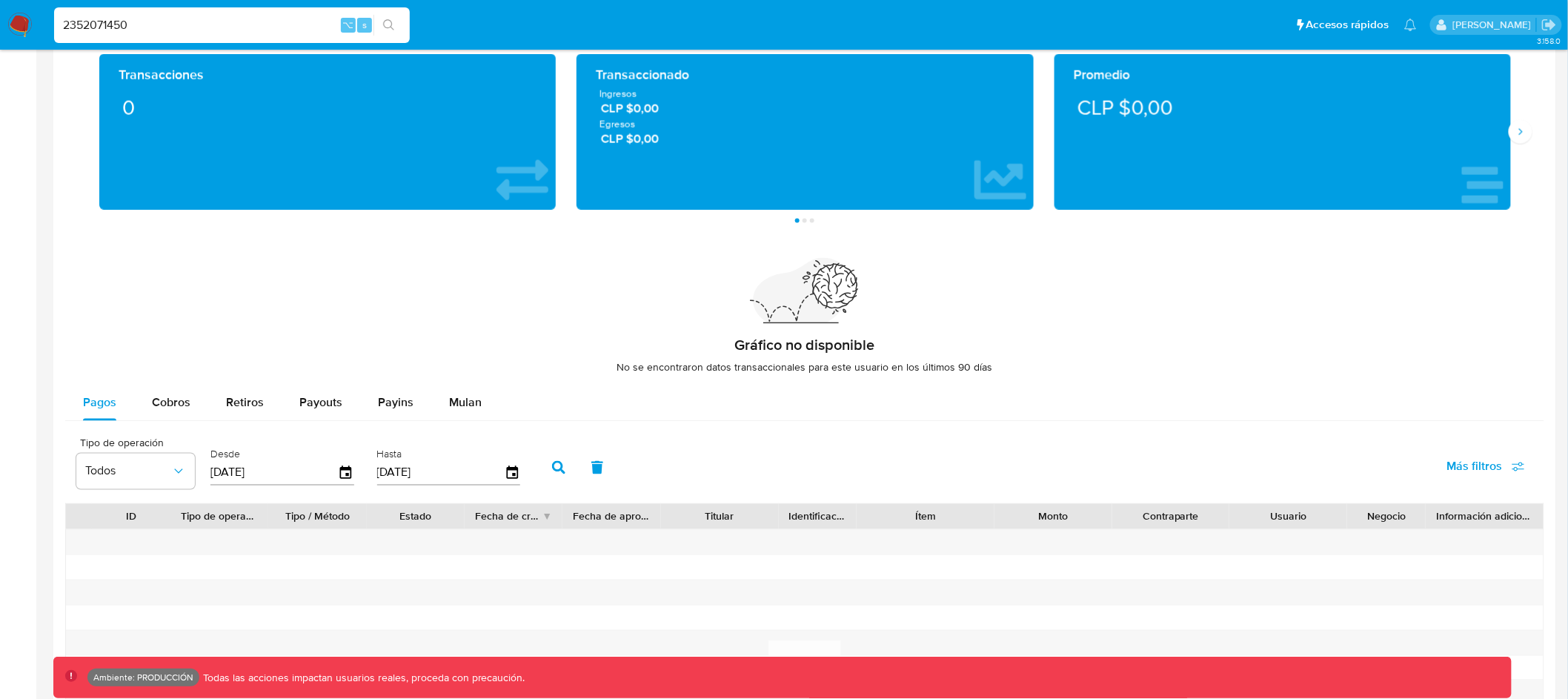
scroll to position [989, 0]
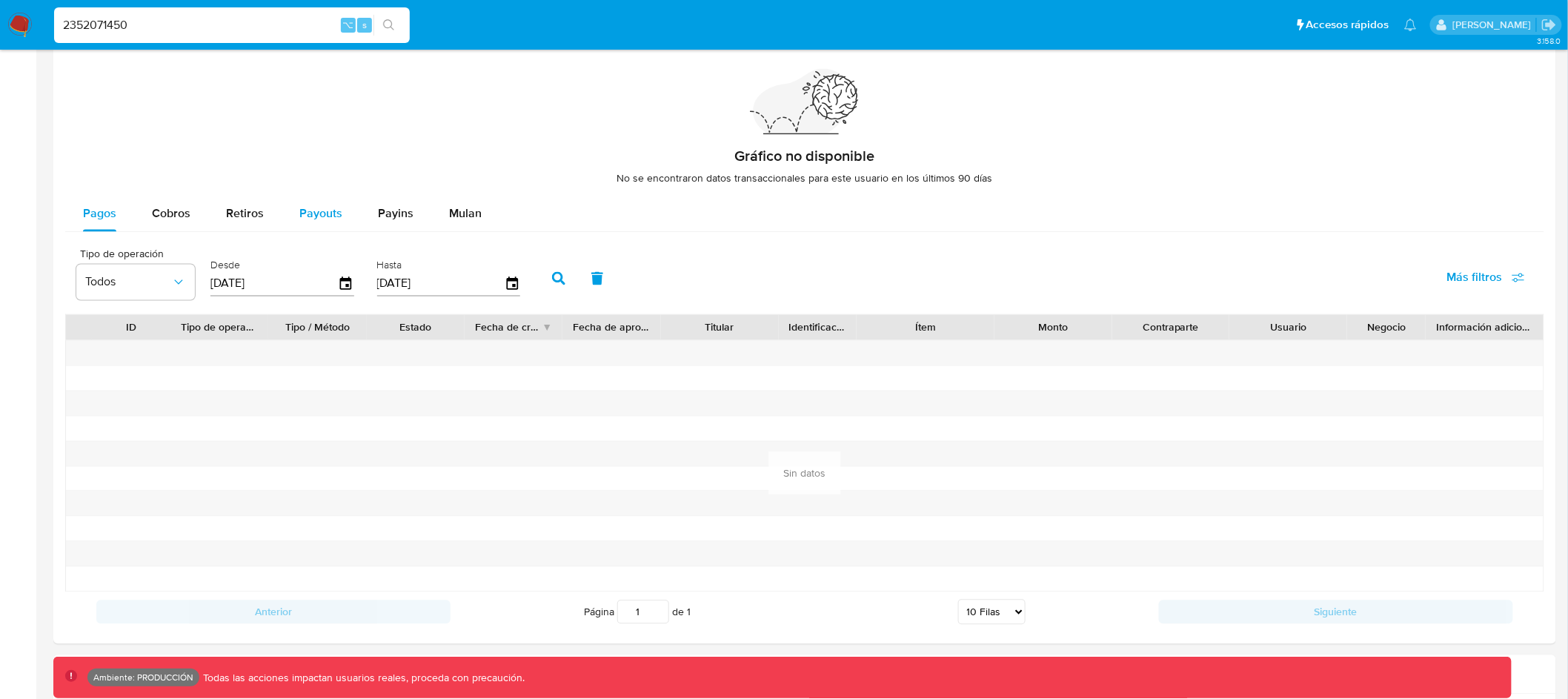
click at [321, 215] on span "Payouts" at bounding box center [320, 214] width 43 height 17
select select "10"
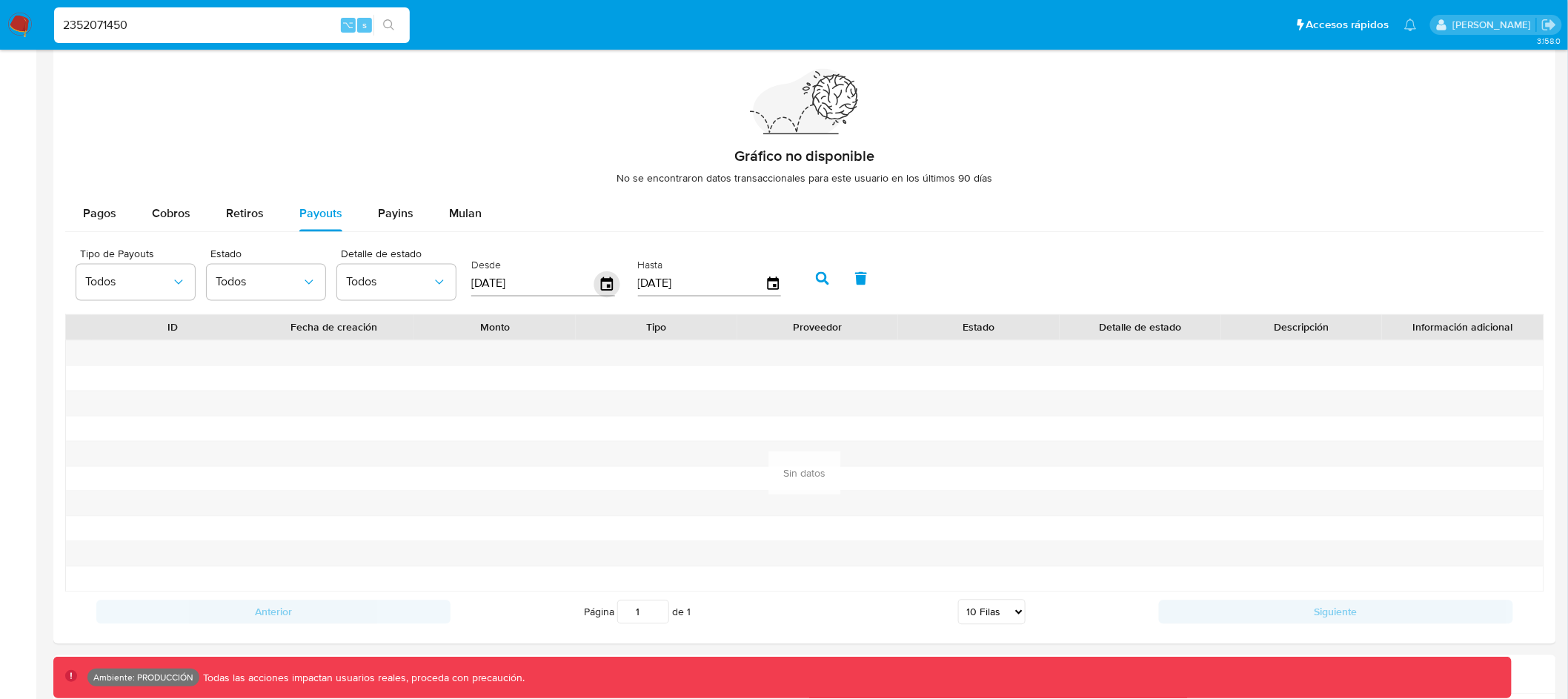
click at [601, 279] on icon "button" at bounding box center [607, 283] width 12 height 13
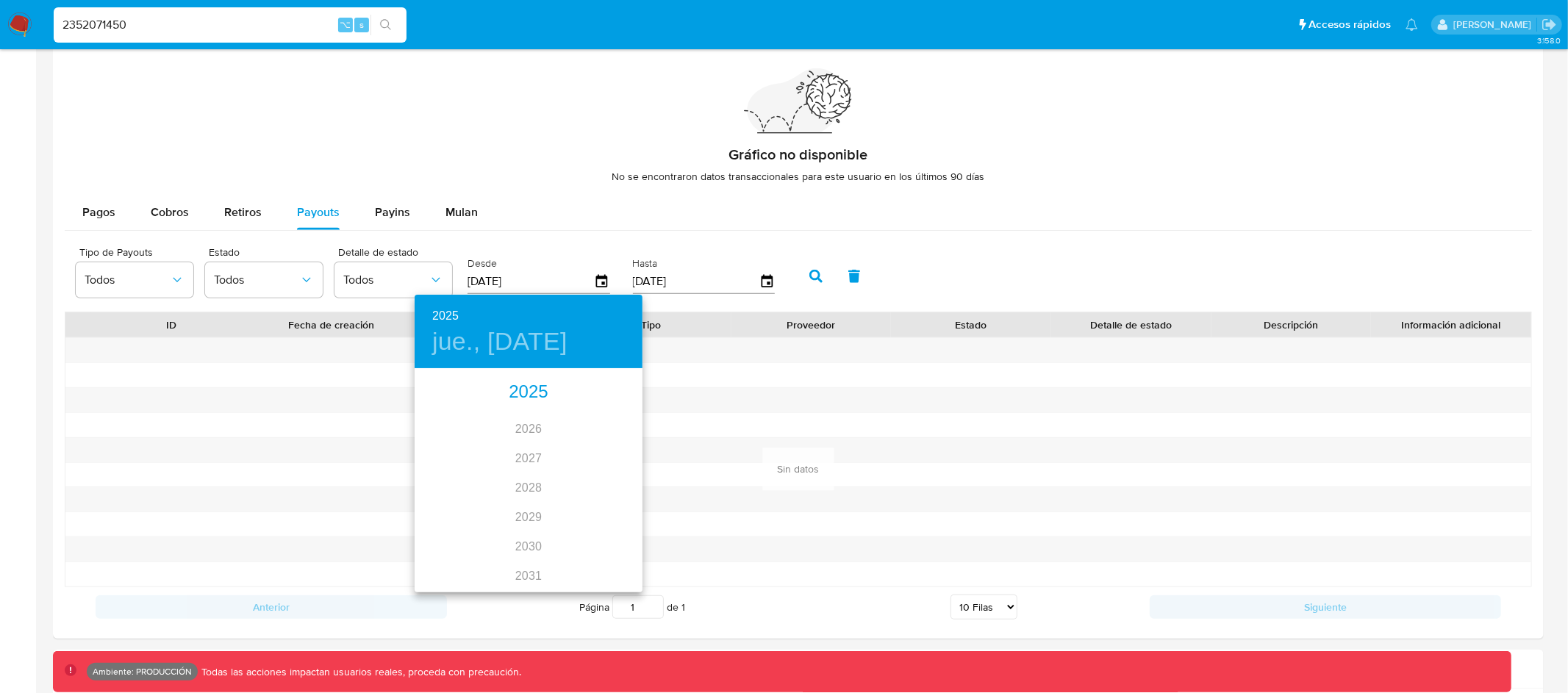
click at [524, 396] on div "2025" at bounding box center [529, 392] width 228 height 29
click at [520, 457] on div "may." at bounding box center [528, 453] width 76 height 55
click at [530, 447] on p "1" at bounding box center [528, 446] width 6 height 15
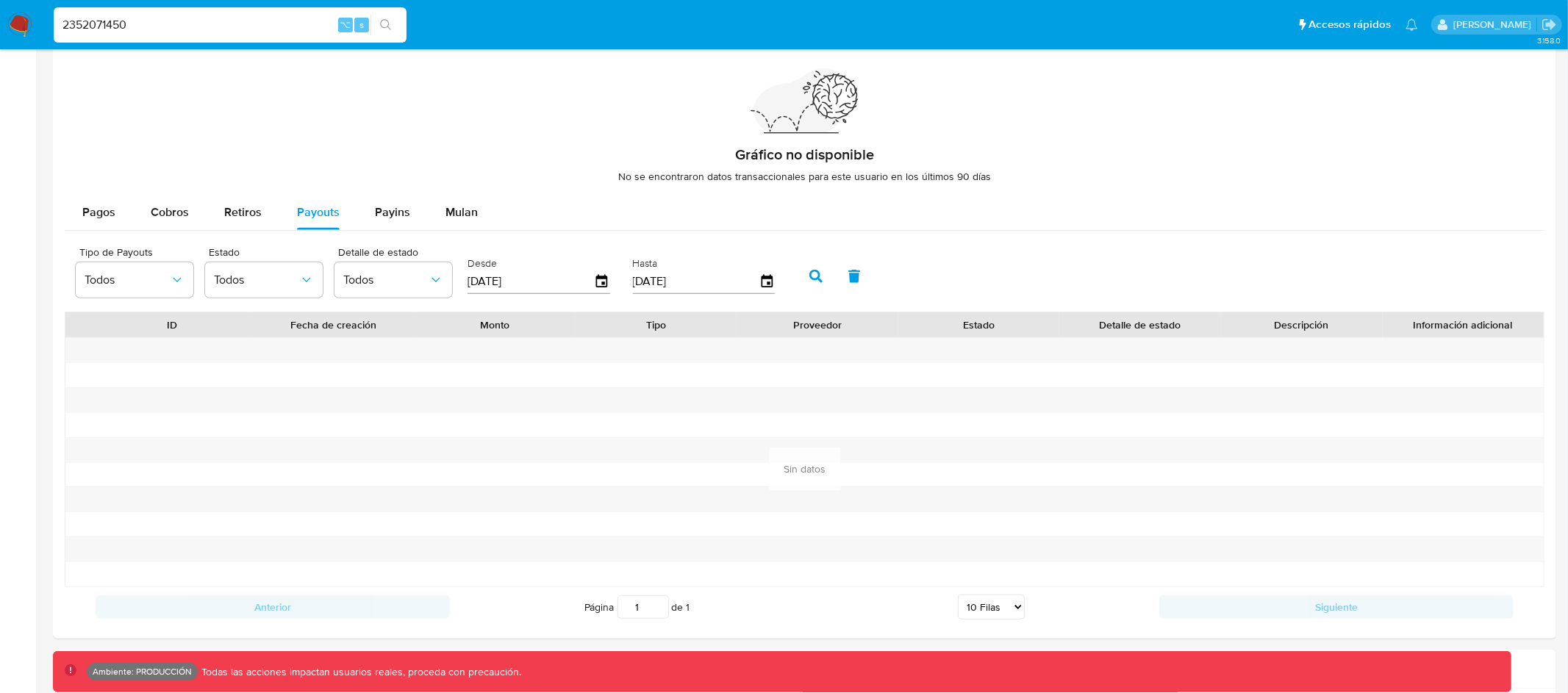
type input "01/05/2025"
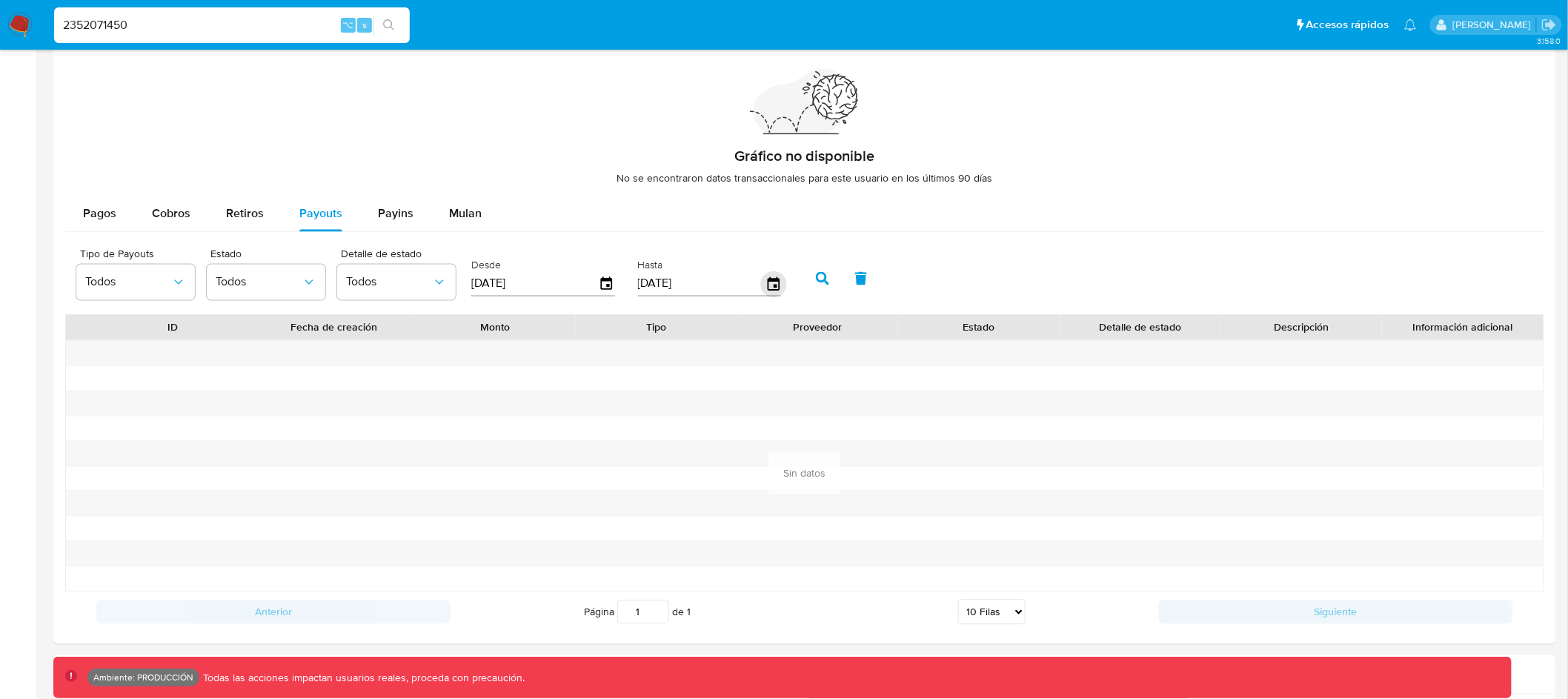
click at [763, 285] on icon "button" at bounding box center [773, 284] width 26 height 26
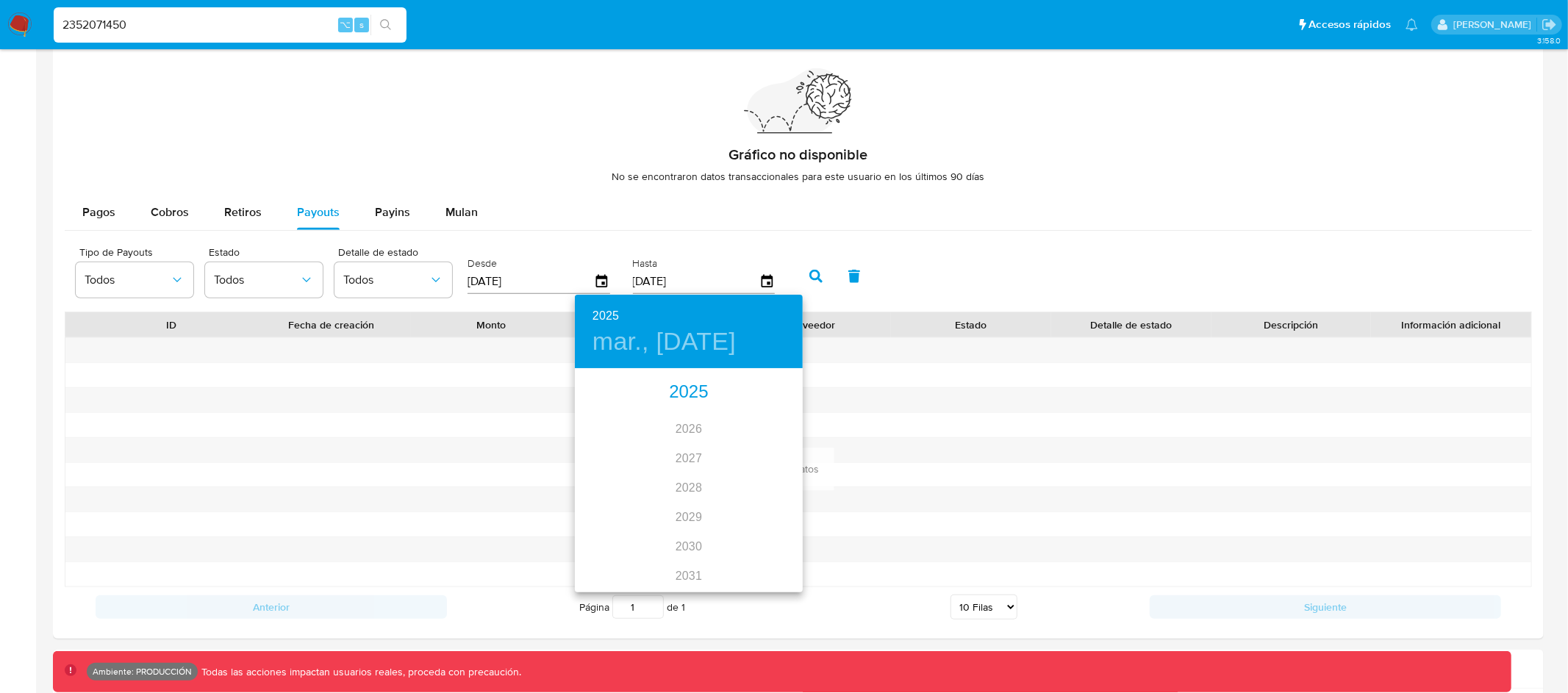
click at [691, 390] on div "2025" at bounding box center [688, 392] width 228 height 29
click at [687, 453] on div "may." at bounding box center [688, 453] width 76 height 55
click at [738, 548] on span "31" at bounding box center [747, 551] width 27 height 15
type input "31/05/2025"
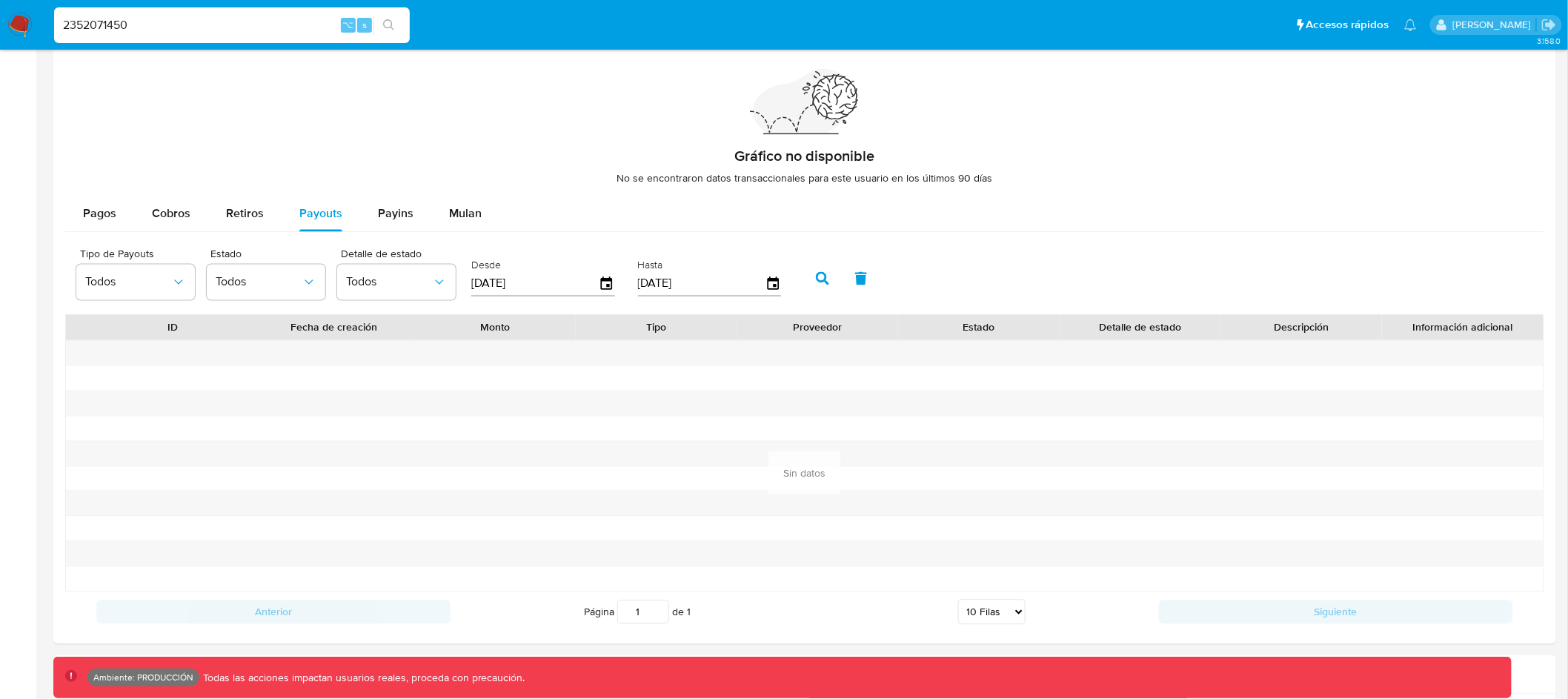
click at [804, 278] on button "button" at bounding box center [823, 278] width 38 height 36
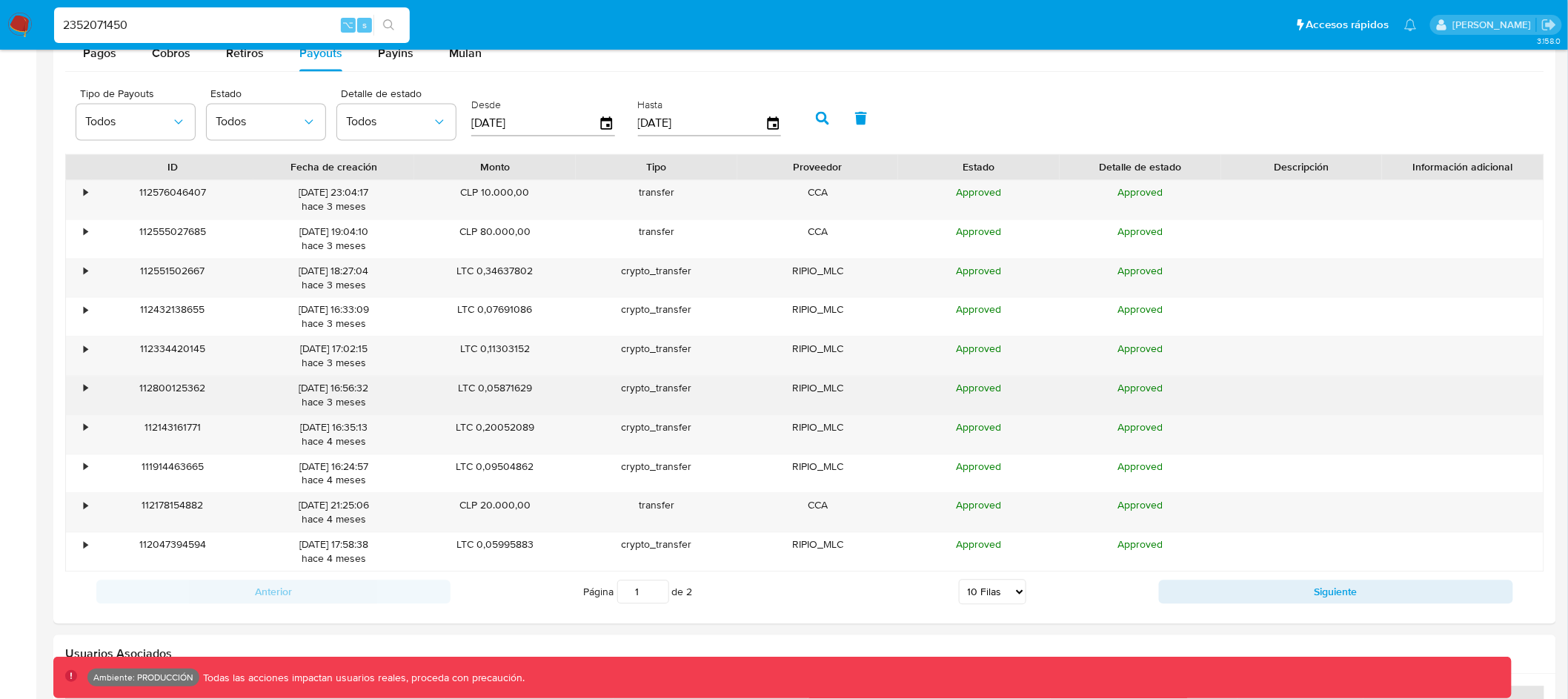
scroll to position [1155, 0]
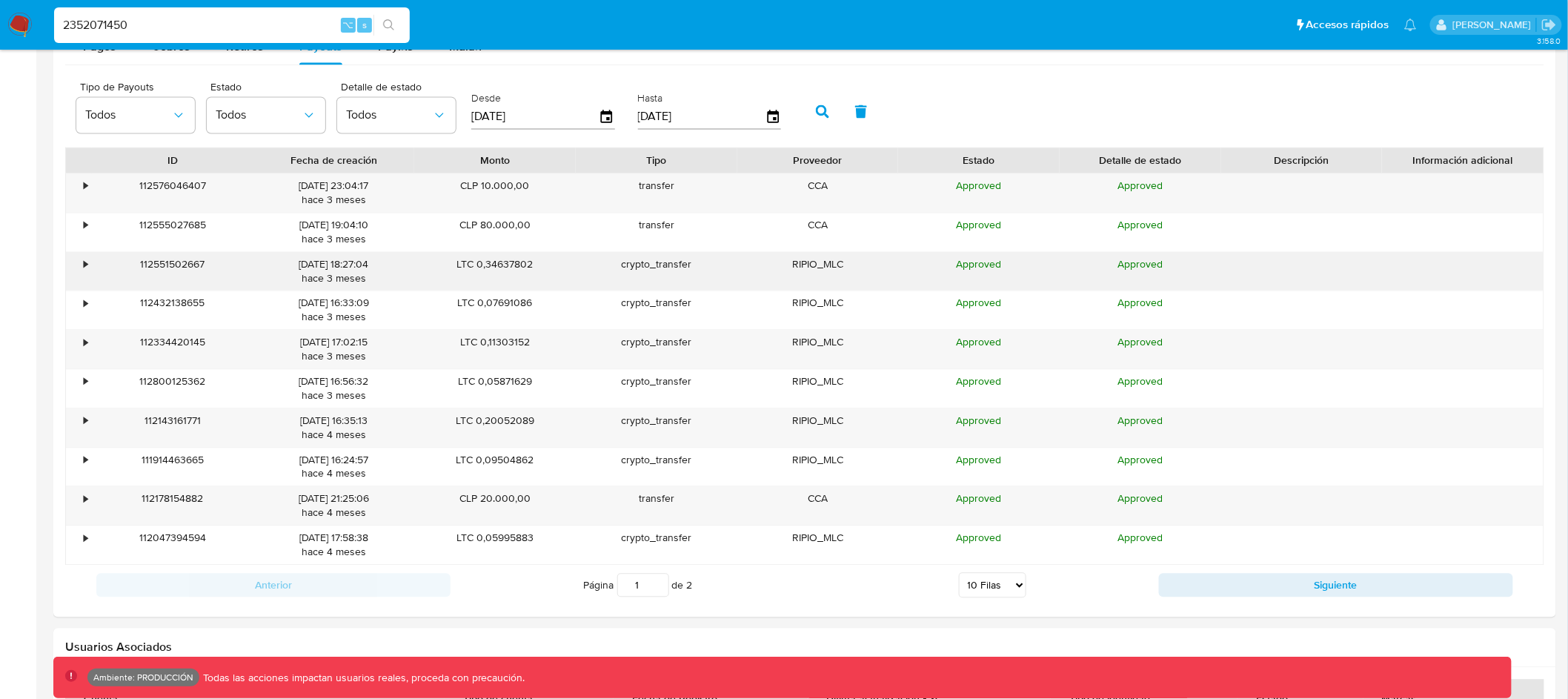
click at [77, 266] on div "•" at bounding box center [79, 272] width 26 height 38
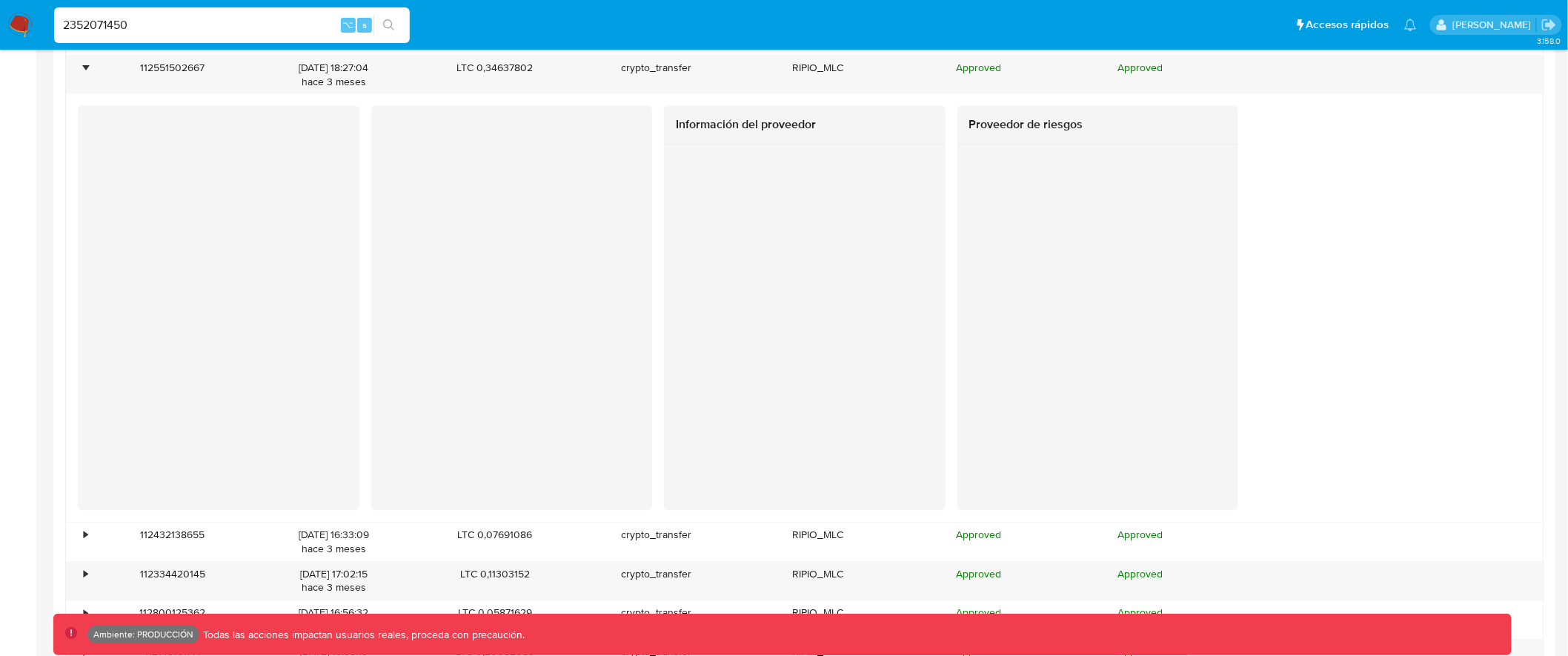
scroll to position [1355, 0]
click at [962, 281] on div at bounding box center [1098, 325] width 282 height 365
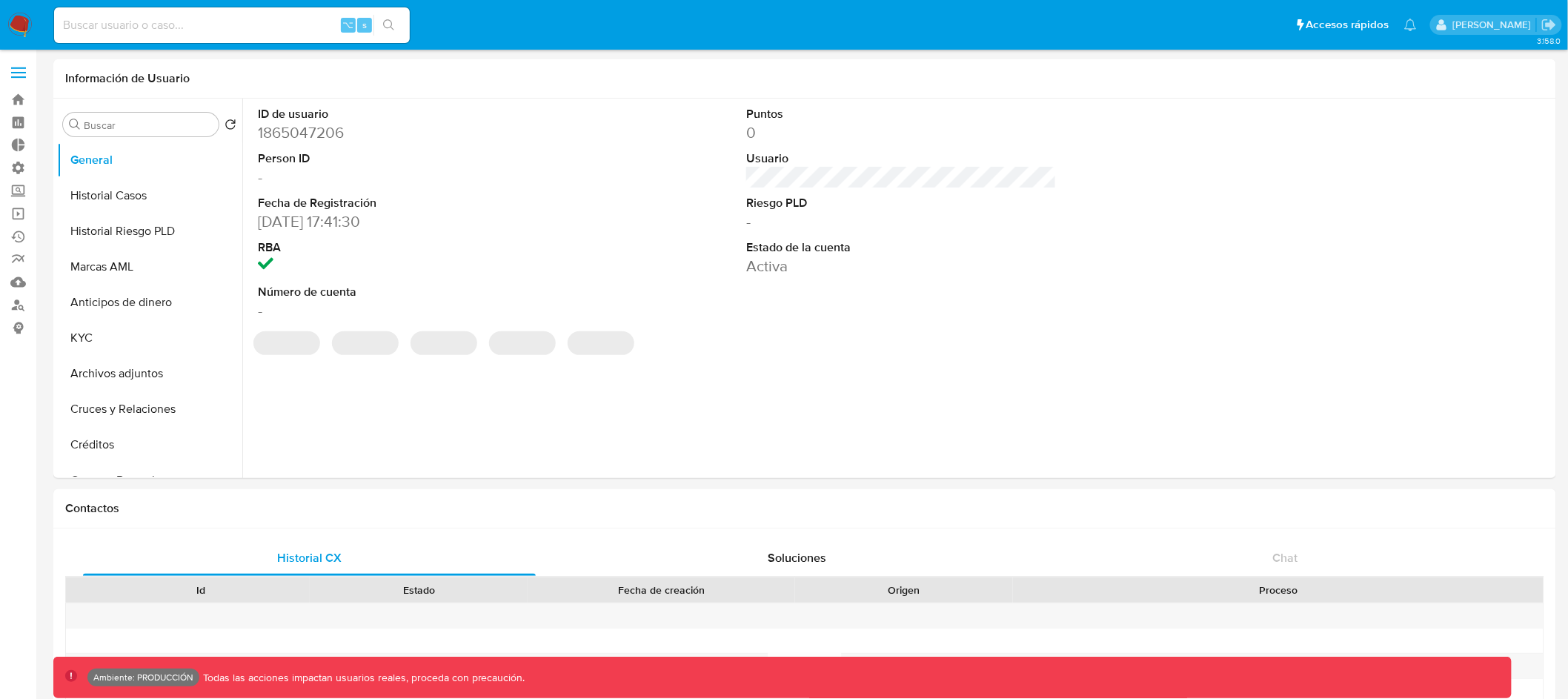
select select "10"
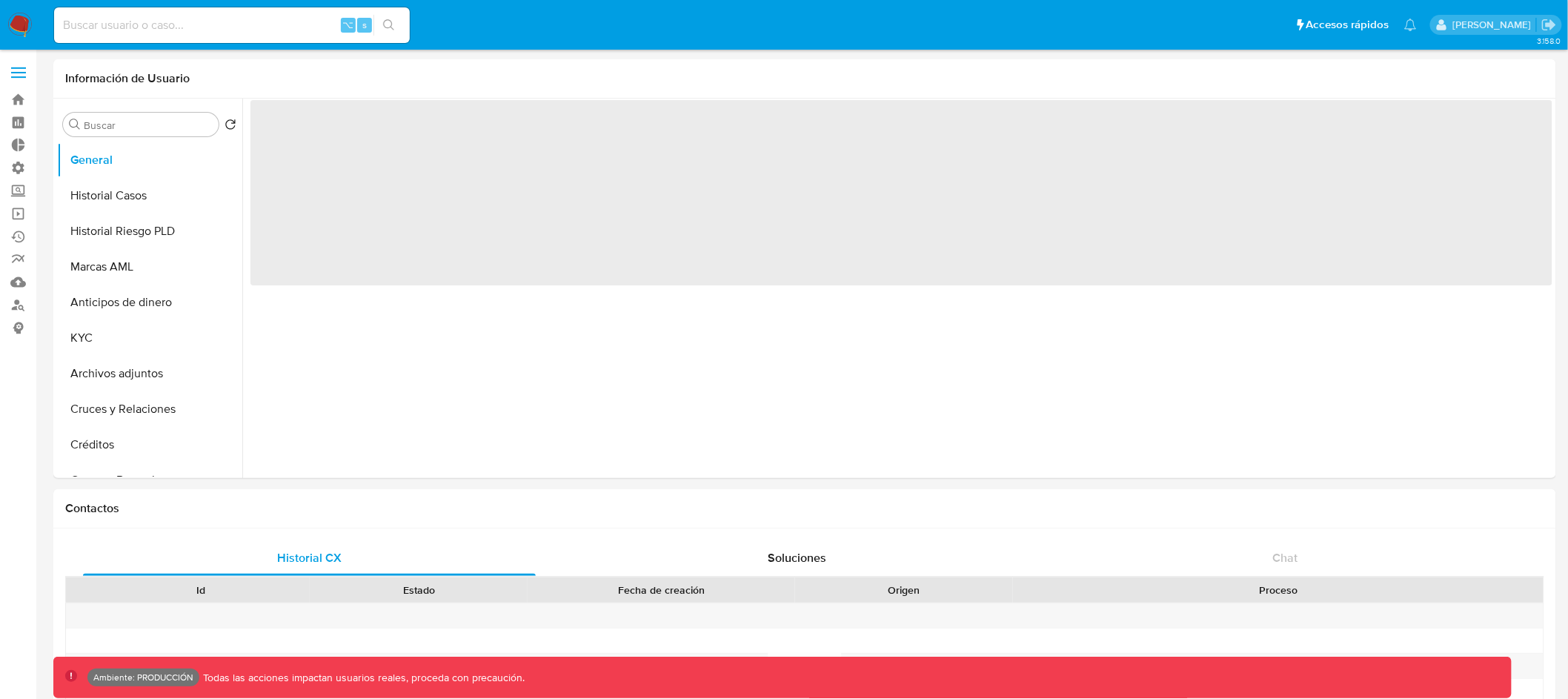
select select "10"
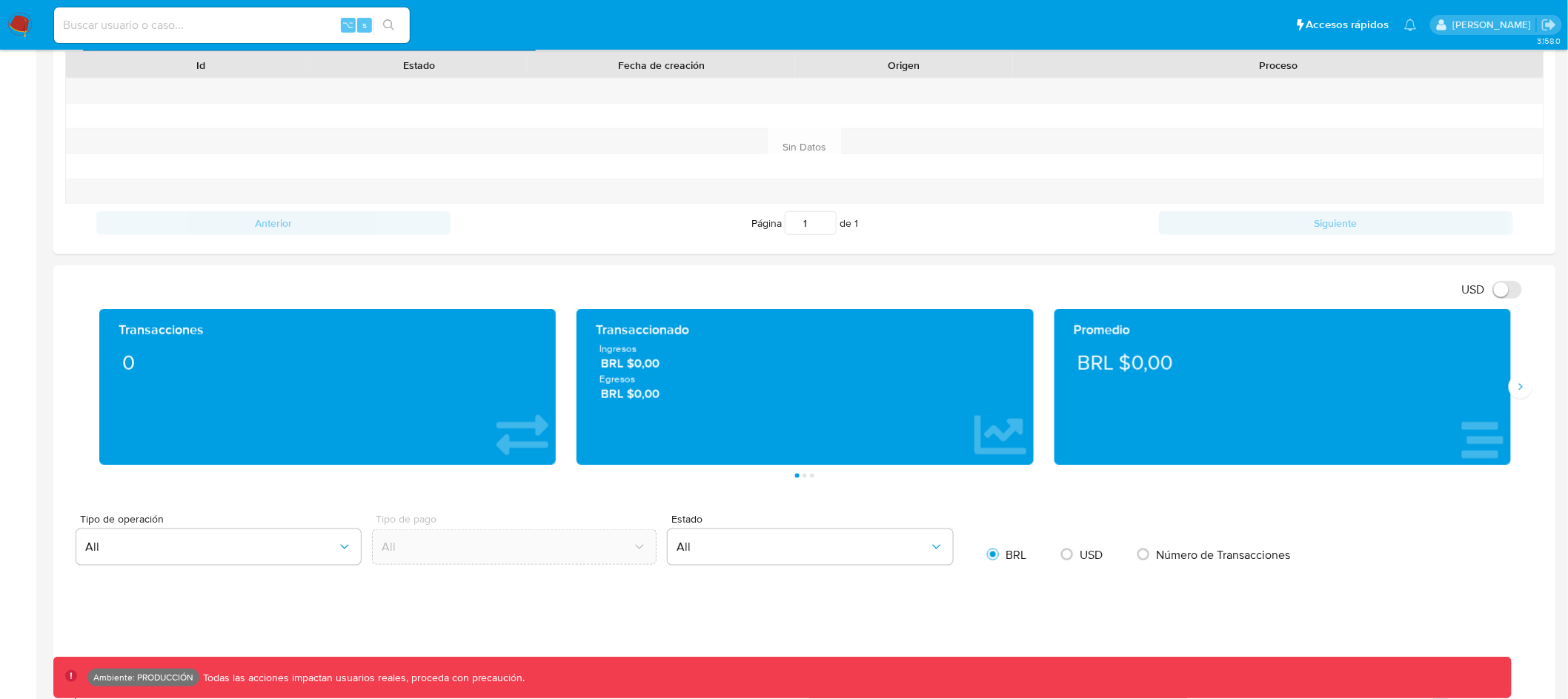
scroll to position [1040, 0]
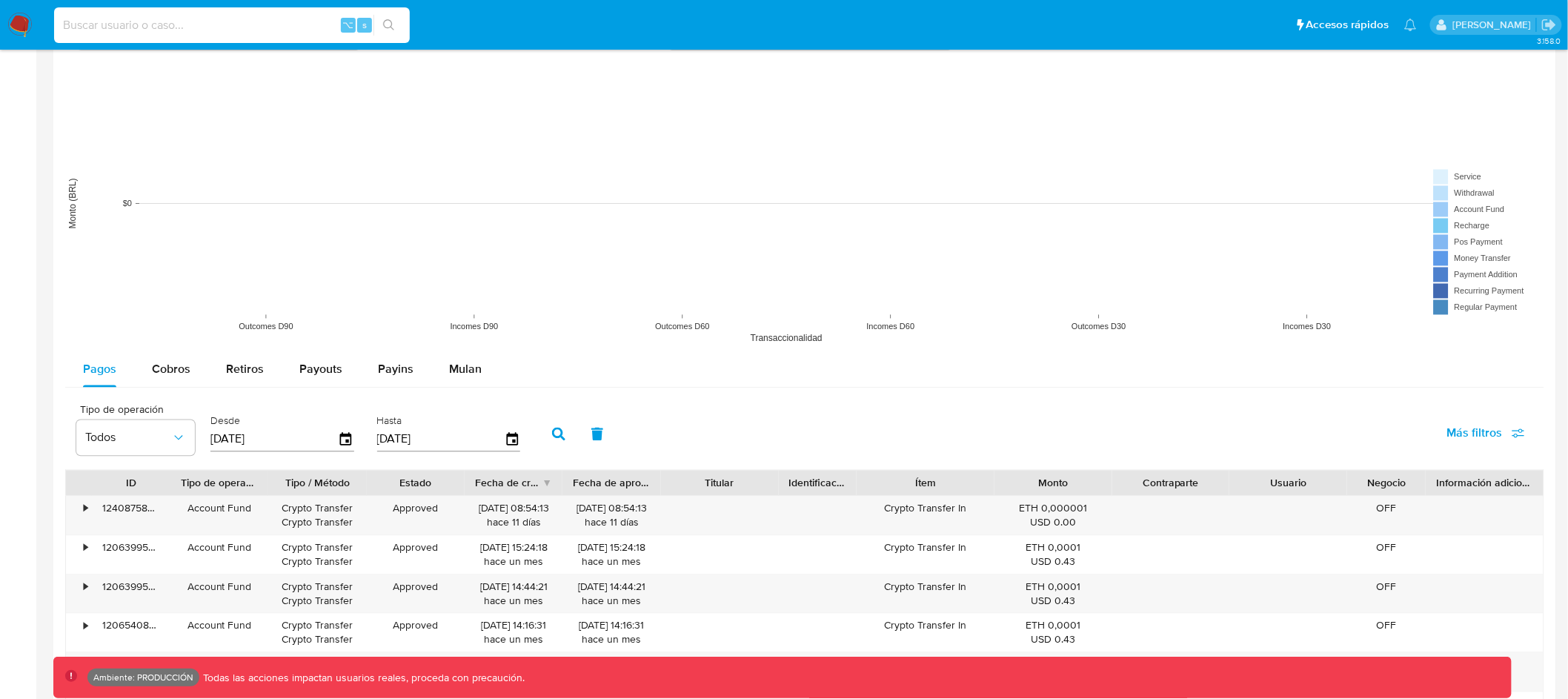
click at [219, 31] on input at bounding box center [231, 25] width 356 height 19
paste input "1229510288"
type input "1229510288"
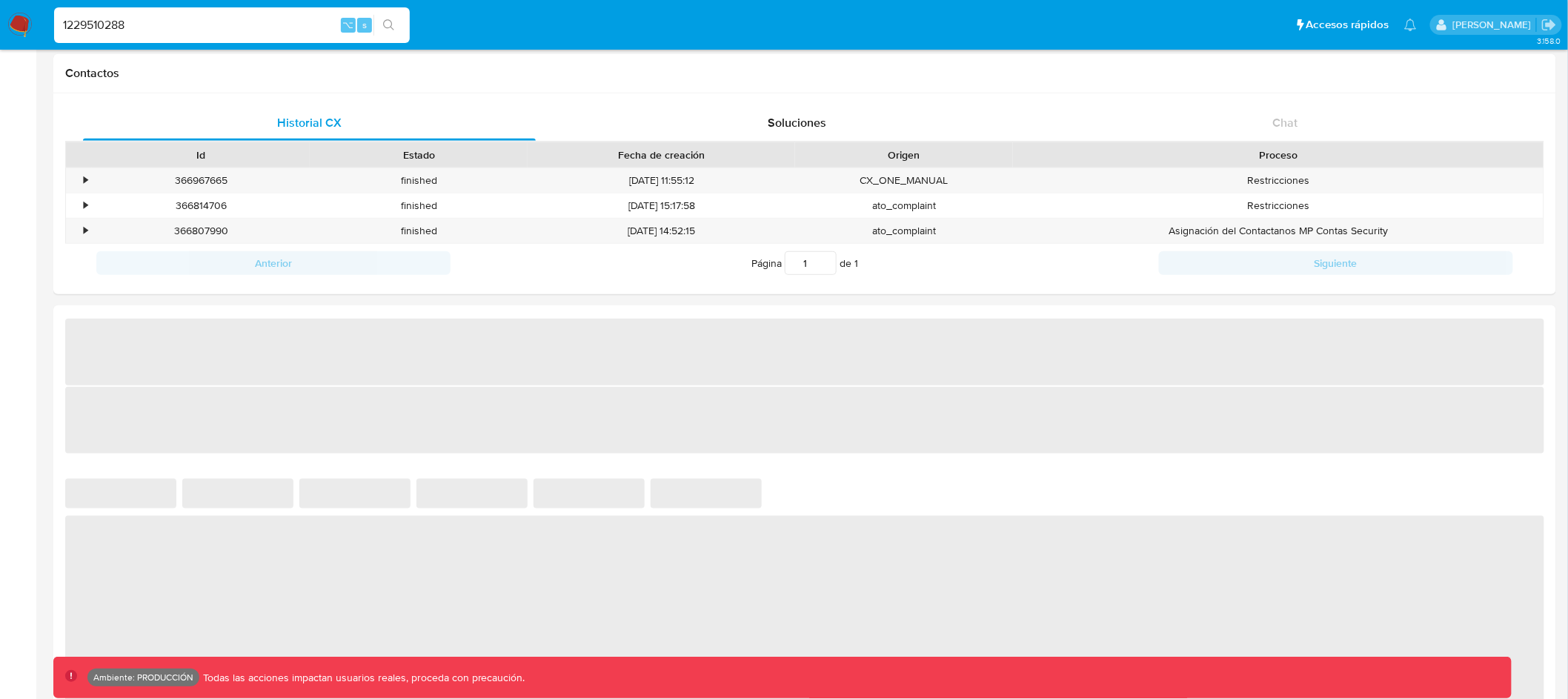
scroll to position [480, 0]
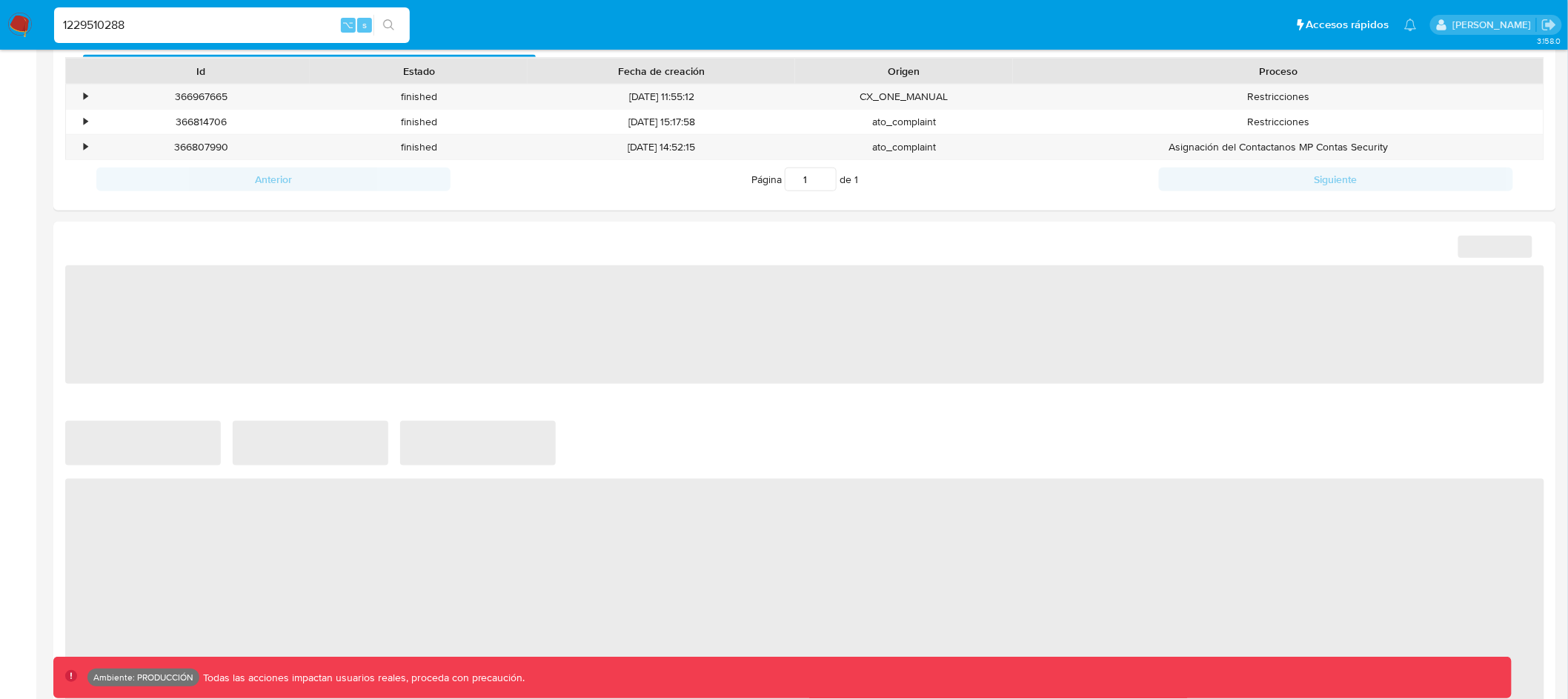
select select "10"
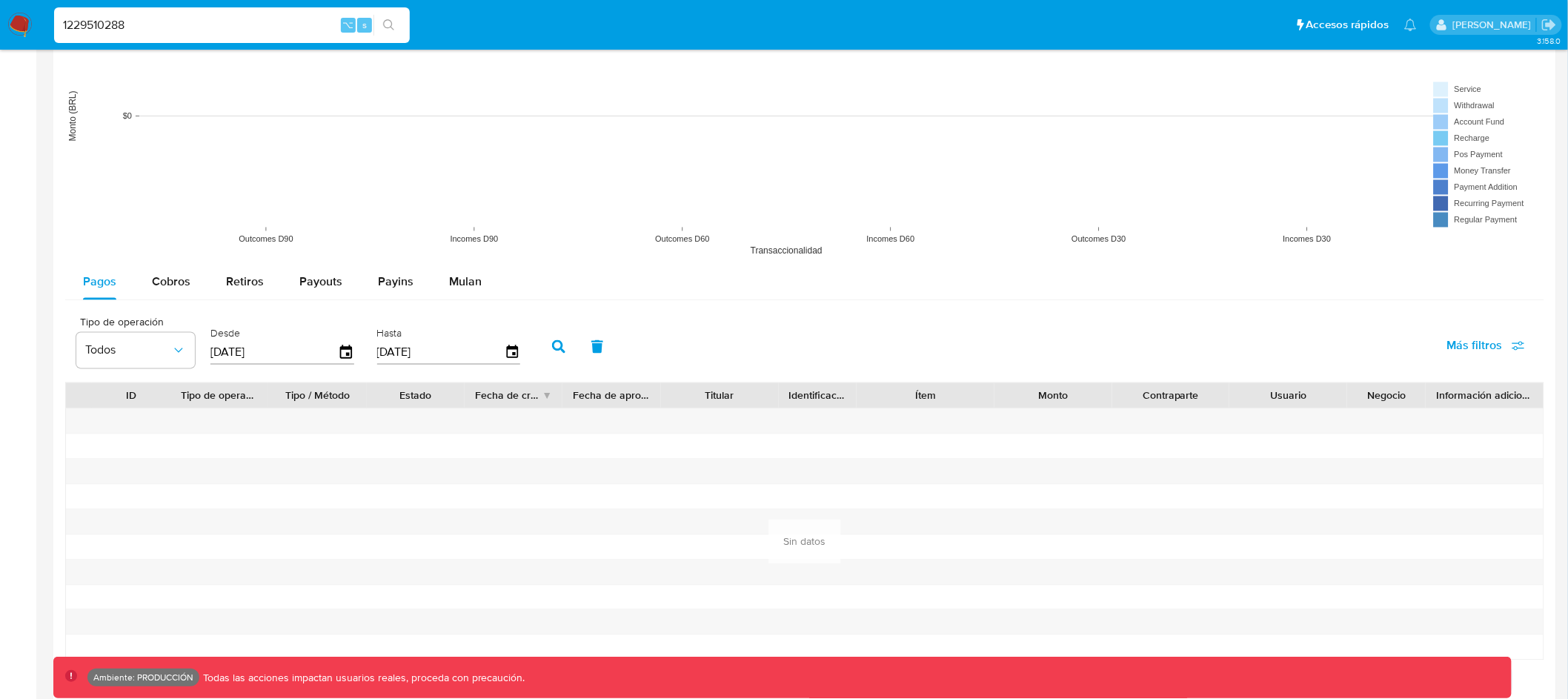
scroll to position [1105, 0]
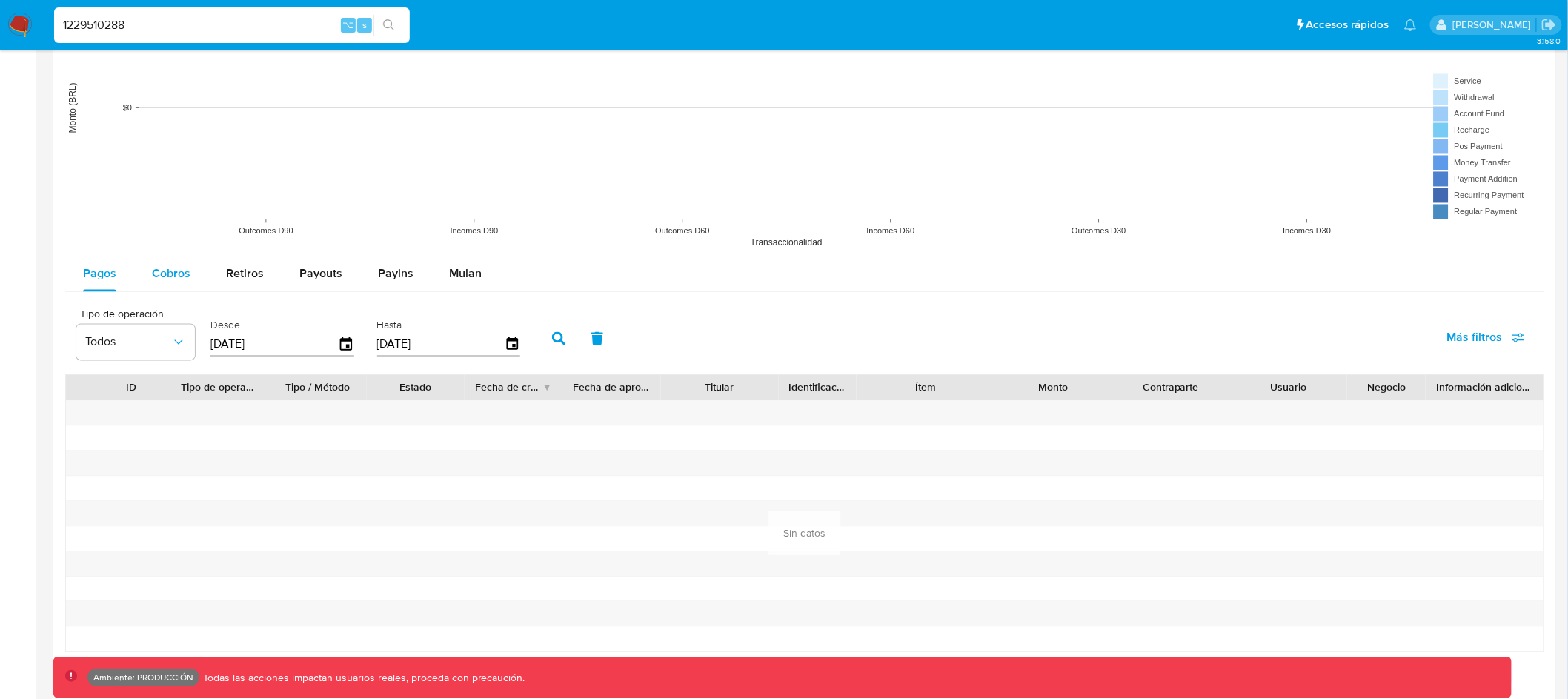
click at [167, 273] on span "Cobros" at bounding box center [171, 274] width 38 height 17
select select "10"
click at [337, 338] on icon "button" at bounding box center [346, 345] width 26 height 26
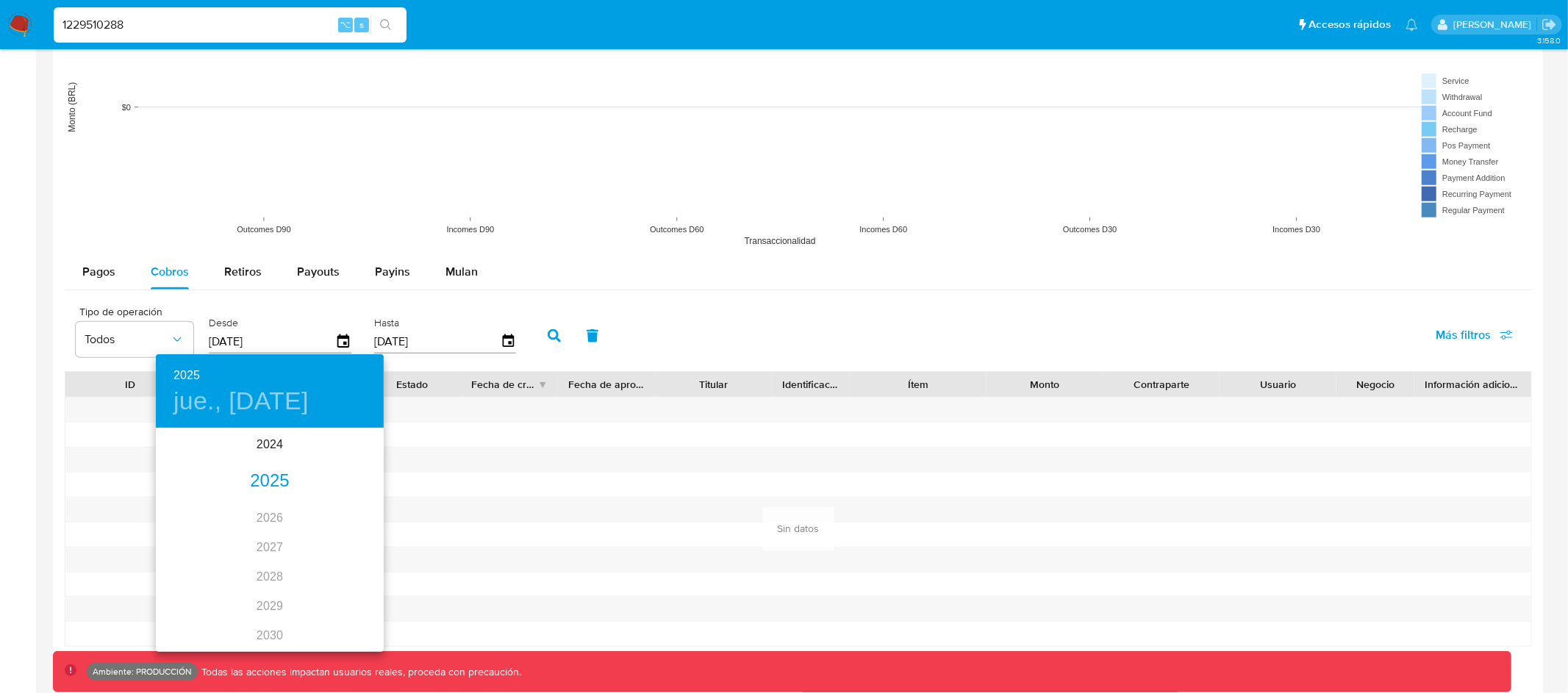
click at [269, 476] on div "2025" at bounding box center [270, 481] width 228 height 29
click at [196, 454] on div "ene." at bounding box center [194, 458] width 76 height 55
click at [240, 498] on p "1" at bounding box center [240, 505] width 6 height 15
type input "[DATE]"
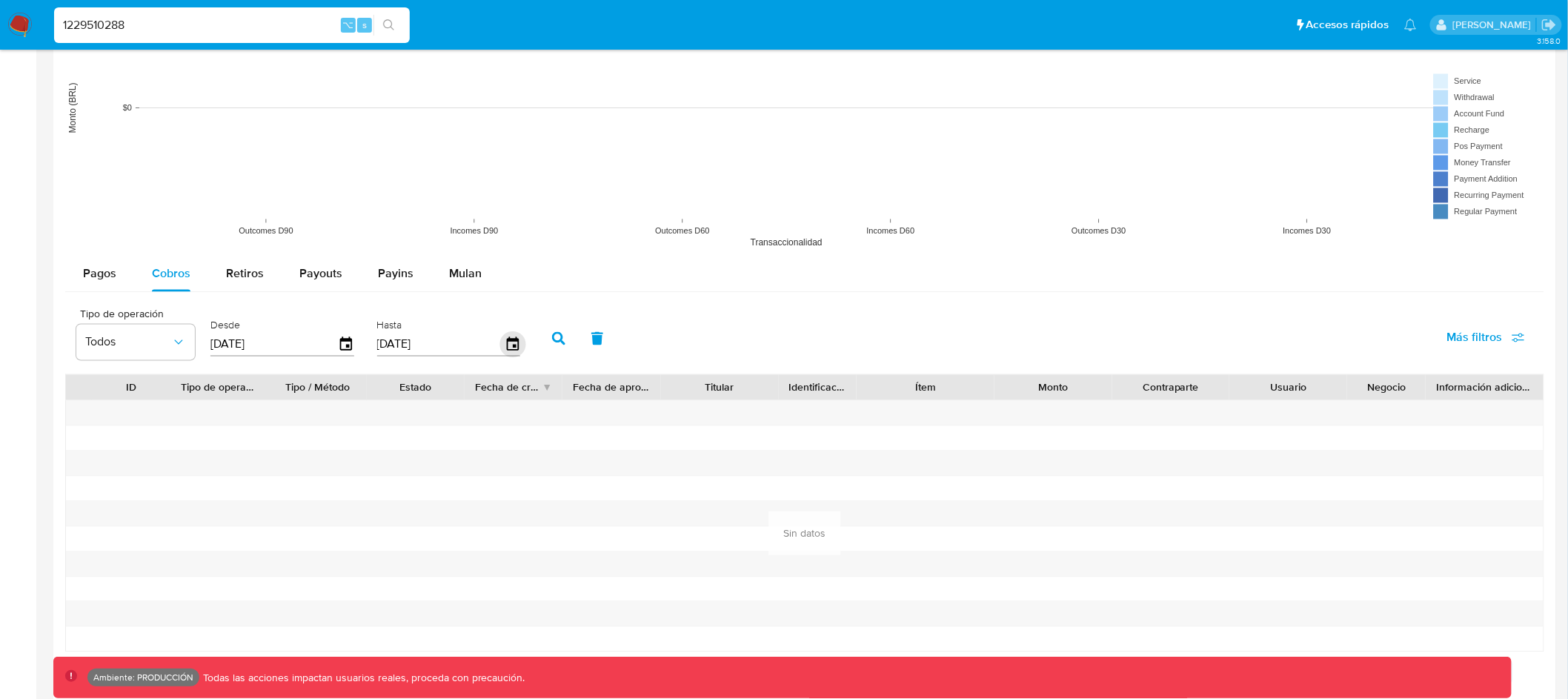
click at [506, 347] on icon "button" at bounding box center [512, 343] width 12 height 13
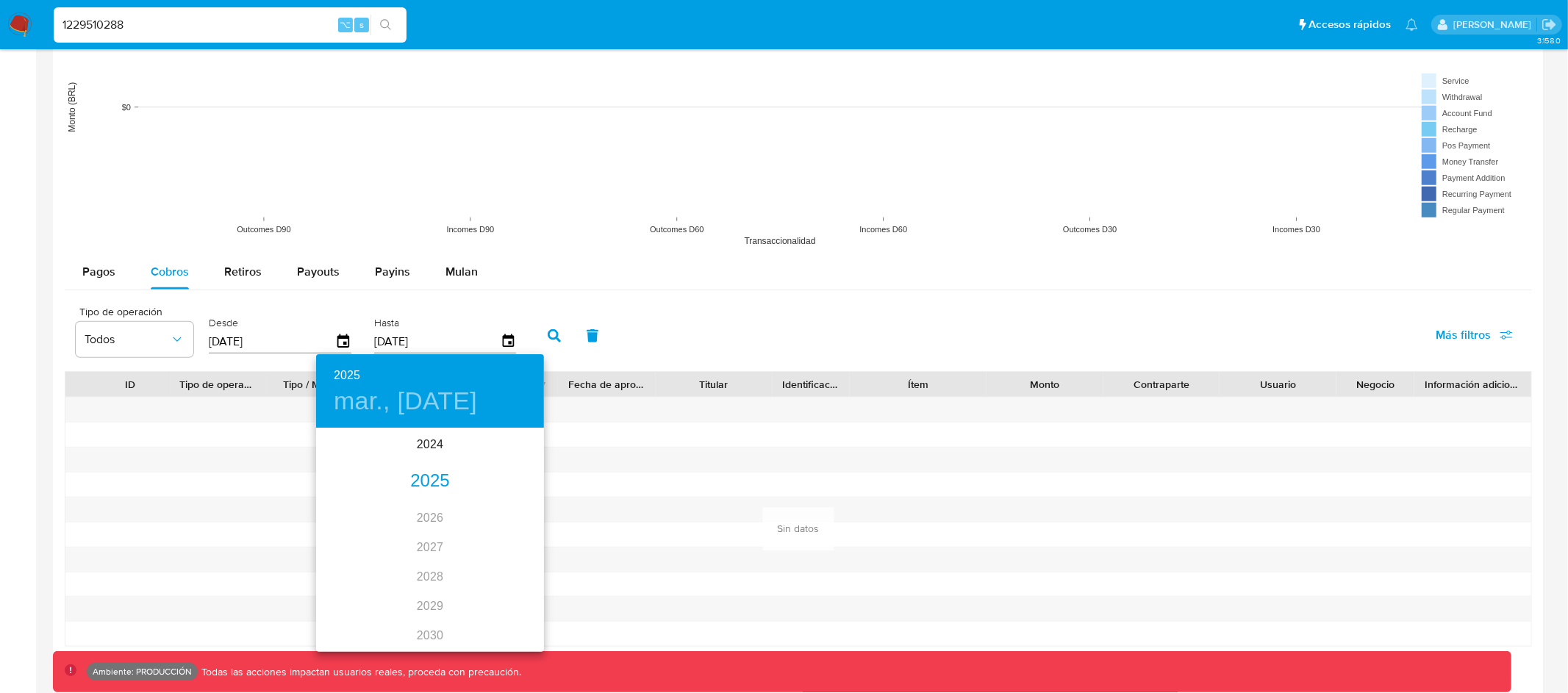
click at [430, 484] on div "2025" at bounding box center [430, 481] width 228 height 29
click at [364, 453] on div "ene." at bounding box center [354, 458] width 76 height 55
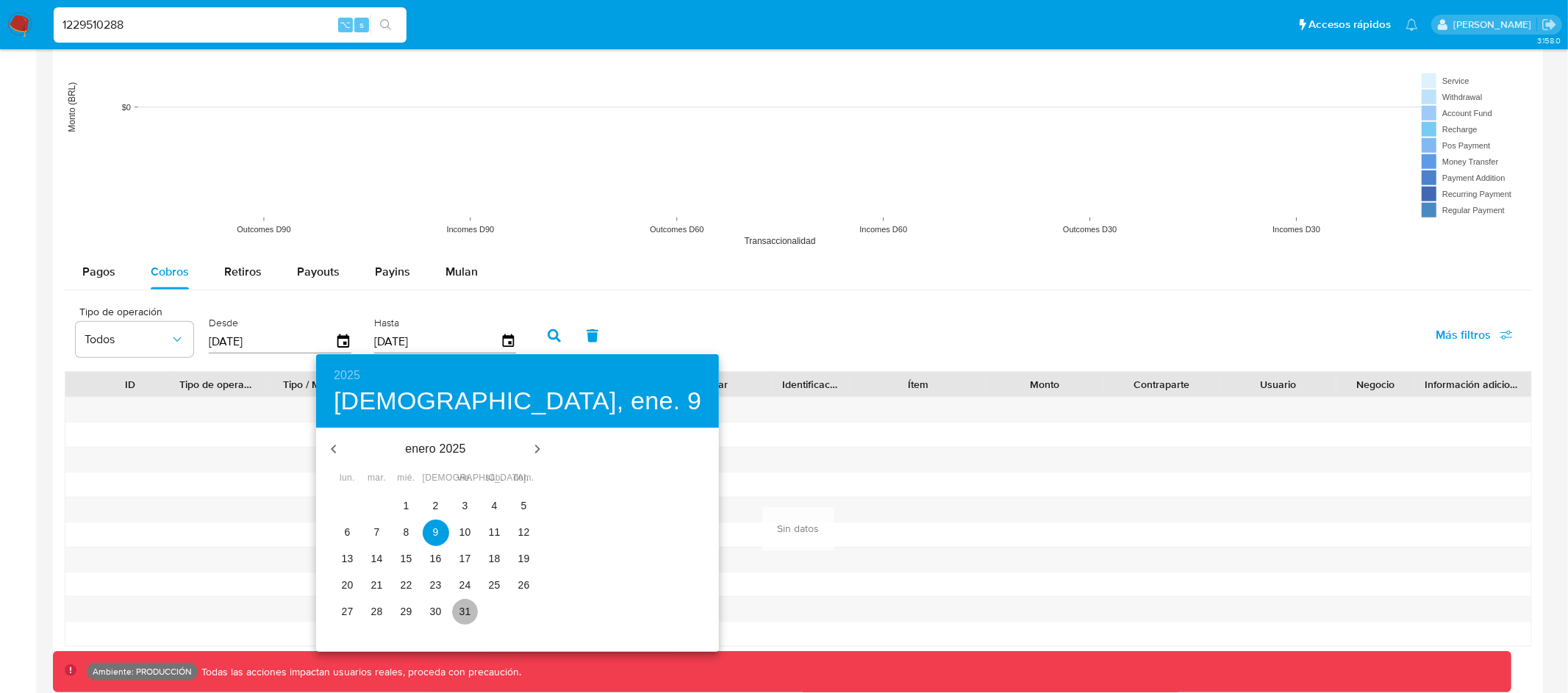
click at [460, 603] on p "31" at bounding box center [466, 610] width 12 height 15
type input "[DATE]"
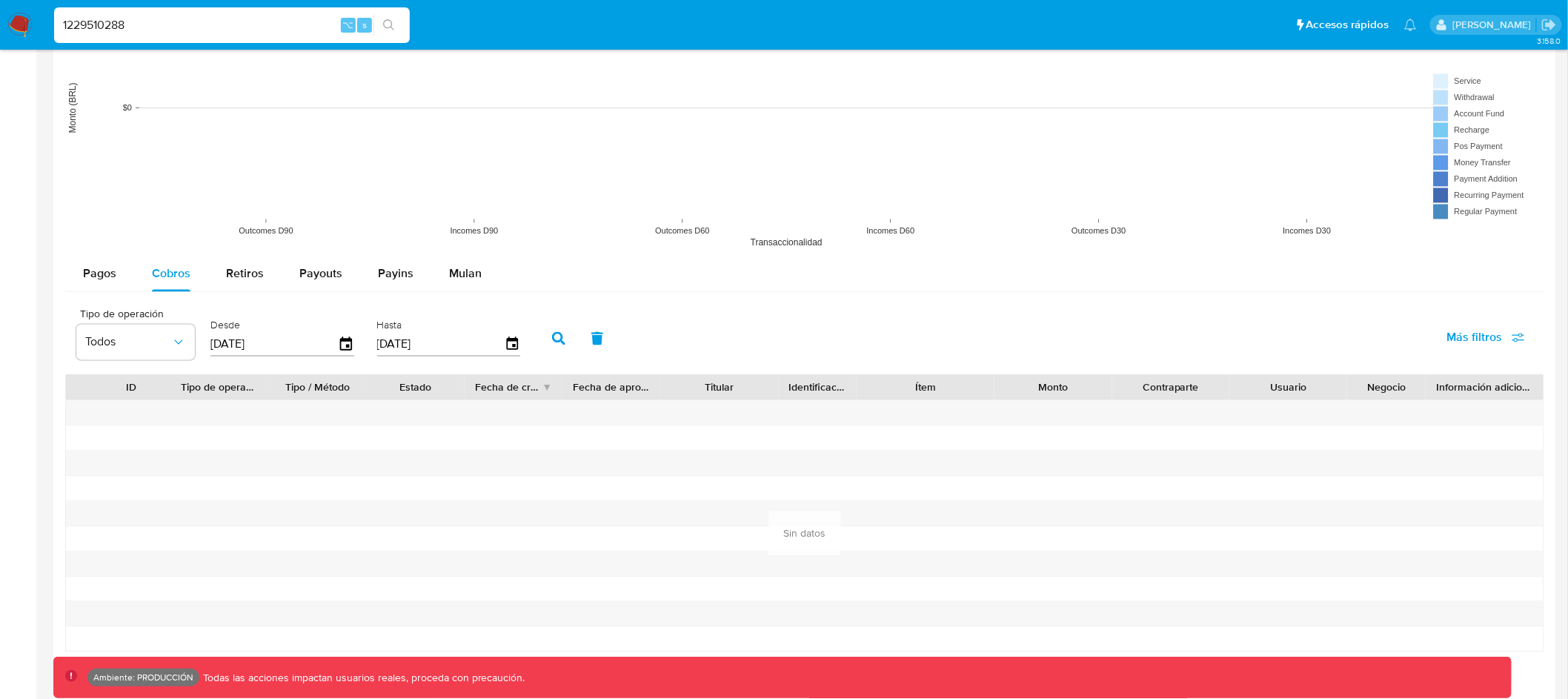
click at [549, 348] on button "button" at bounding box center [558, 338] width 38 height 36
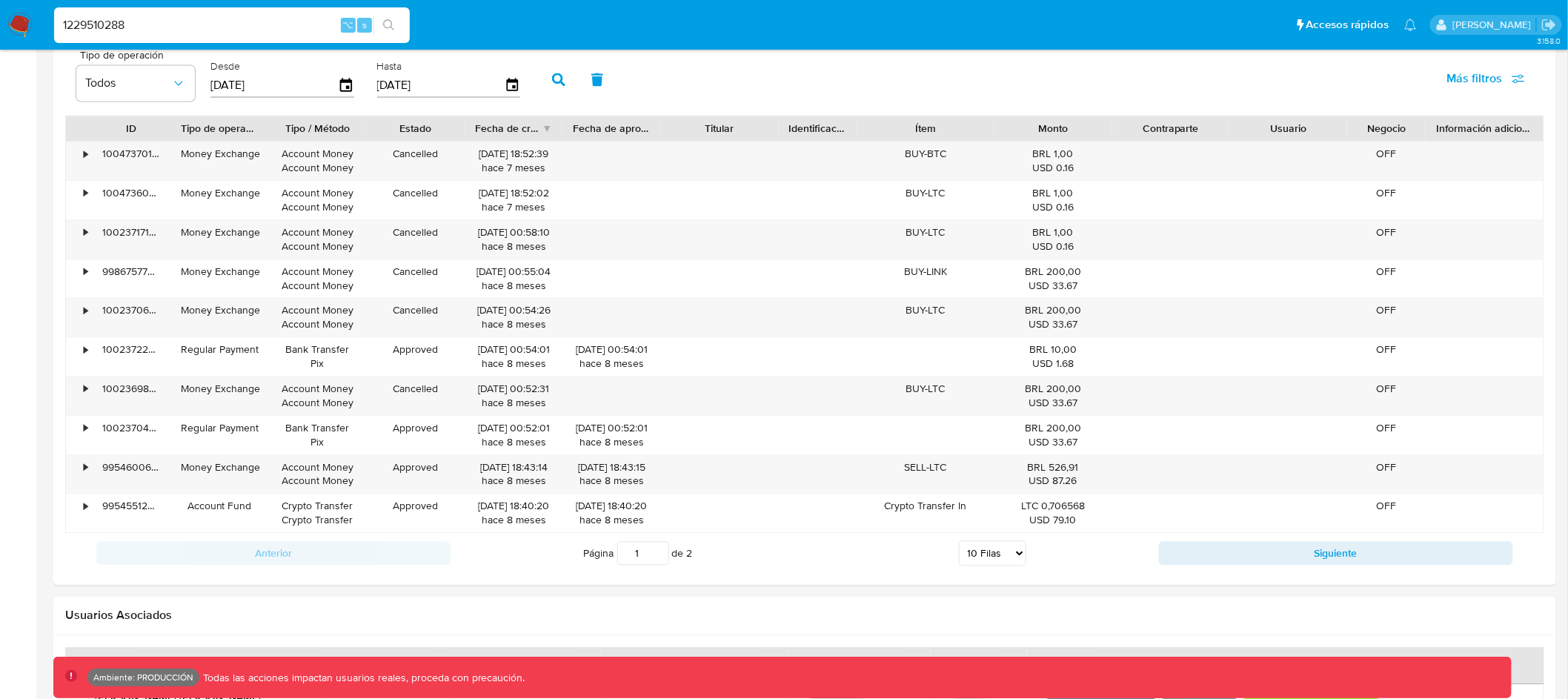
scroll to position [1375, 0]
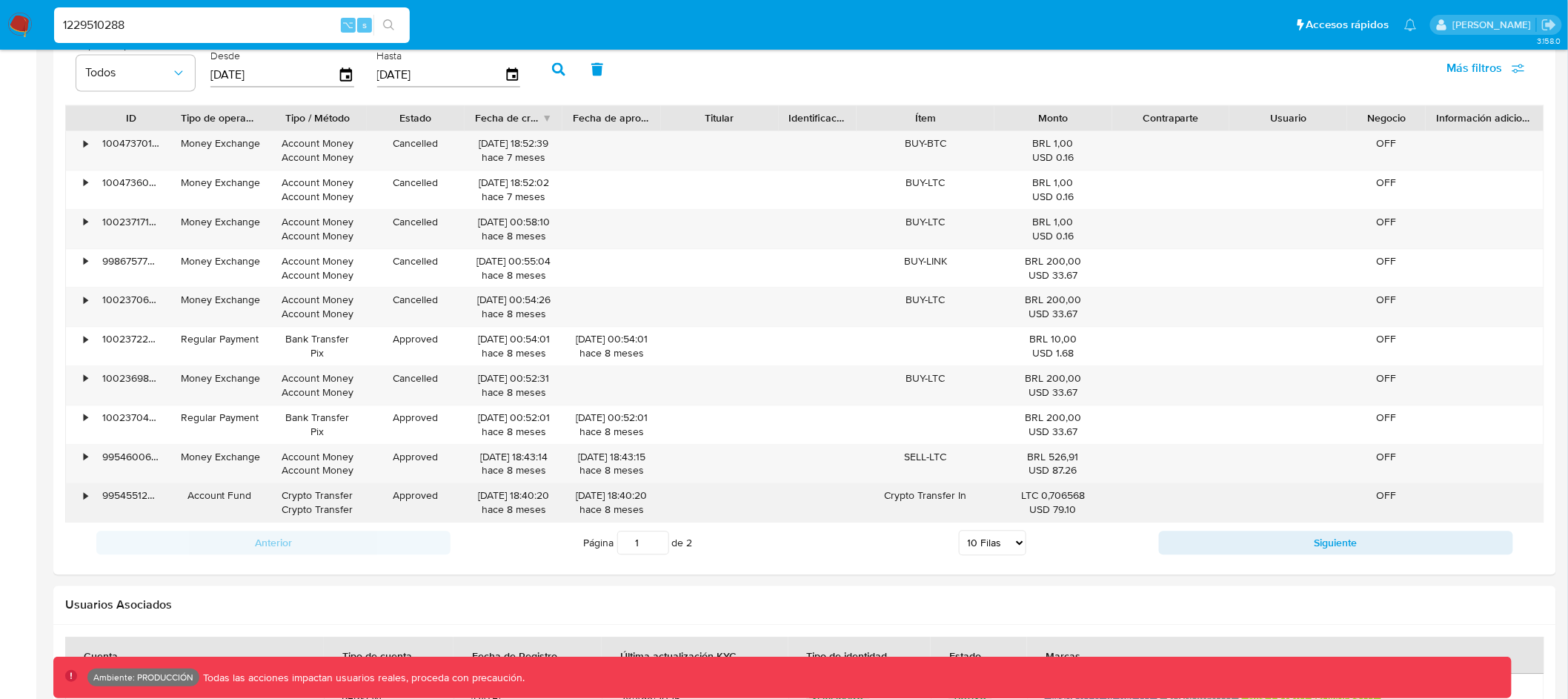
click at [82, 498] on div "•" at bounding box center [79, 503] width 26 height 38
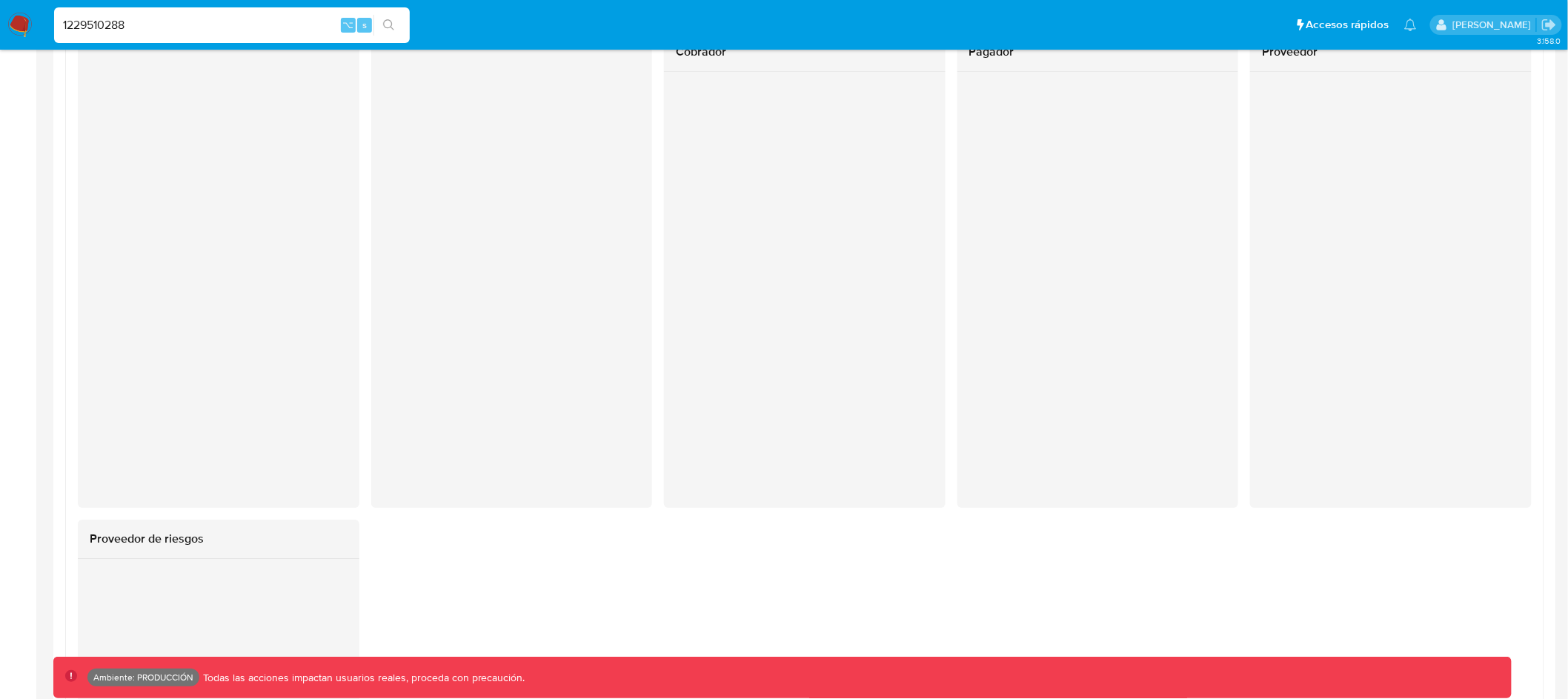
scroll to position [1875, 0]
